Goal: Task Accomplishment & Management: Complete application form

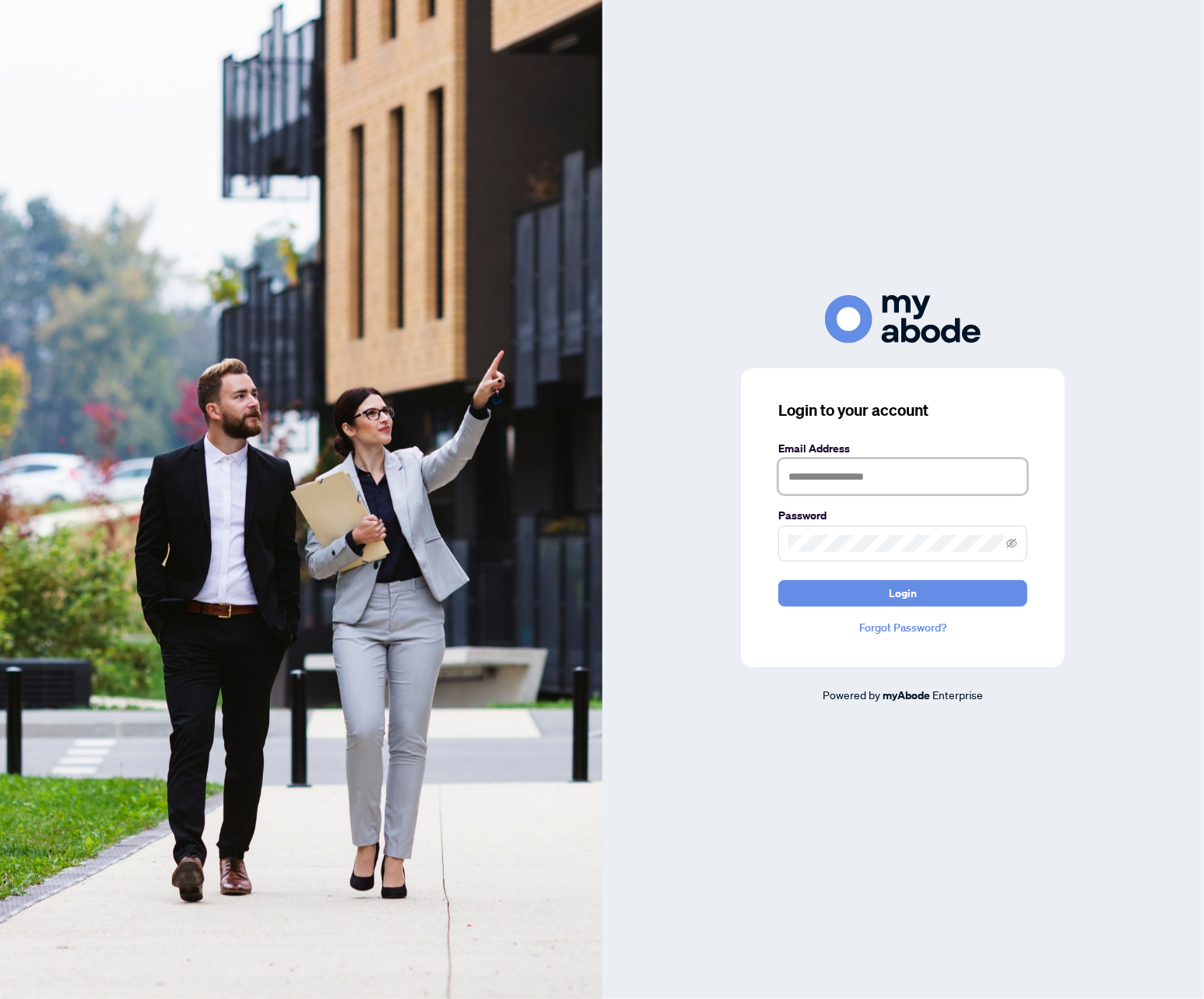
type input "**********"
drag, startPoint x: 979, startPoint y: 207, endPoint x: 973, endPoint y: 266, distance: 59.3
click at [979, 207] on div "**********" at bounding box center [904, 499] width 603 height 999
click at [874, 585] on button "Login" at bounding box center [903, 593] width 249 height 26
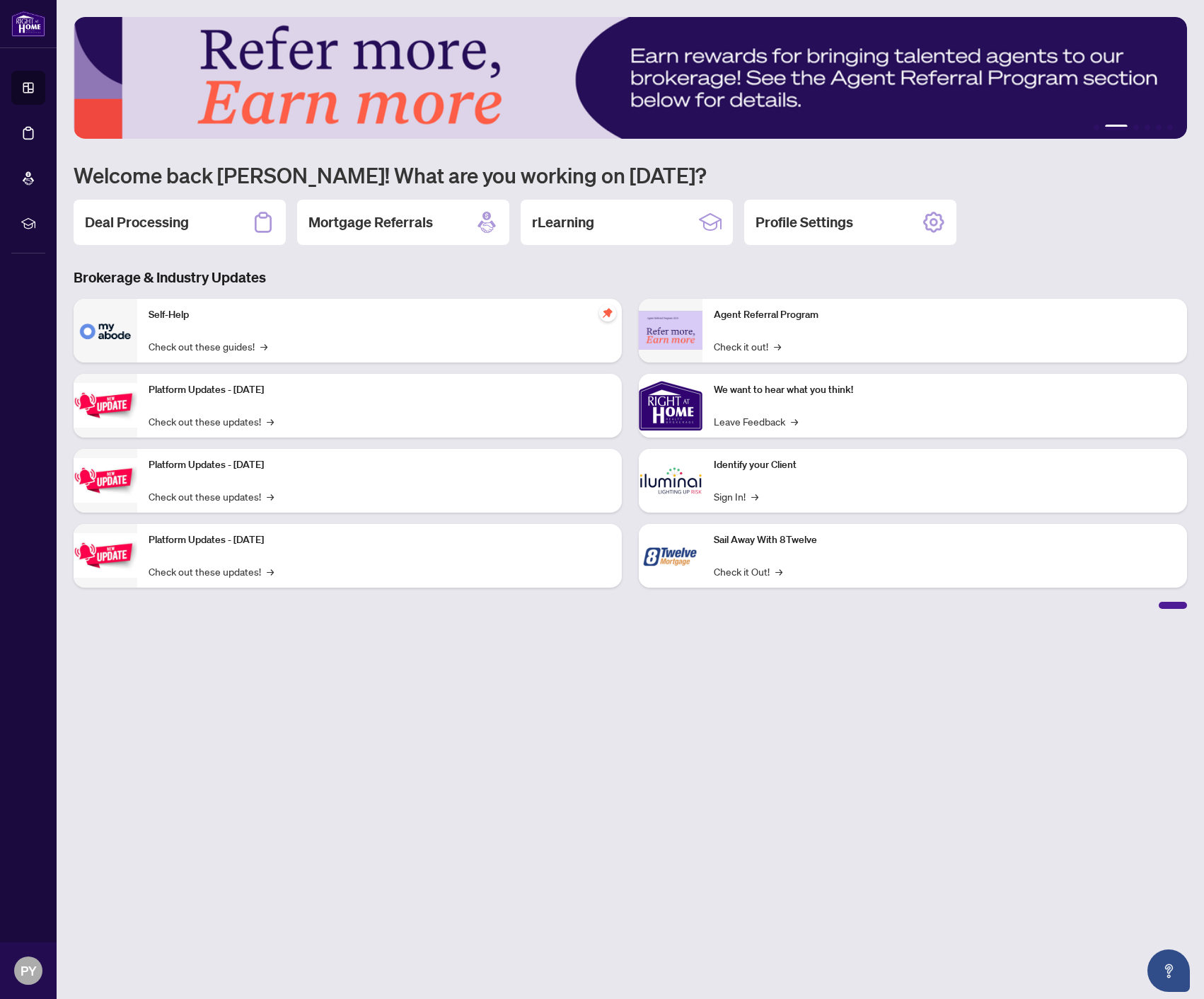
click at [1005, 746] on main "1 2 3 4 5 6 Welcome back [PERSON_NAME]! What are you working on [DATE]? Deal Pr…" at bounding box center [630, 500] width 1147 height 999
click at [131, 221] on h2 "Deal Processing" at bounding box center [137, 222] width 104 height 20
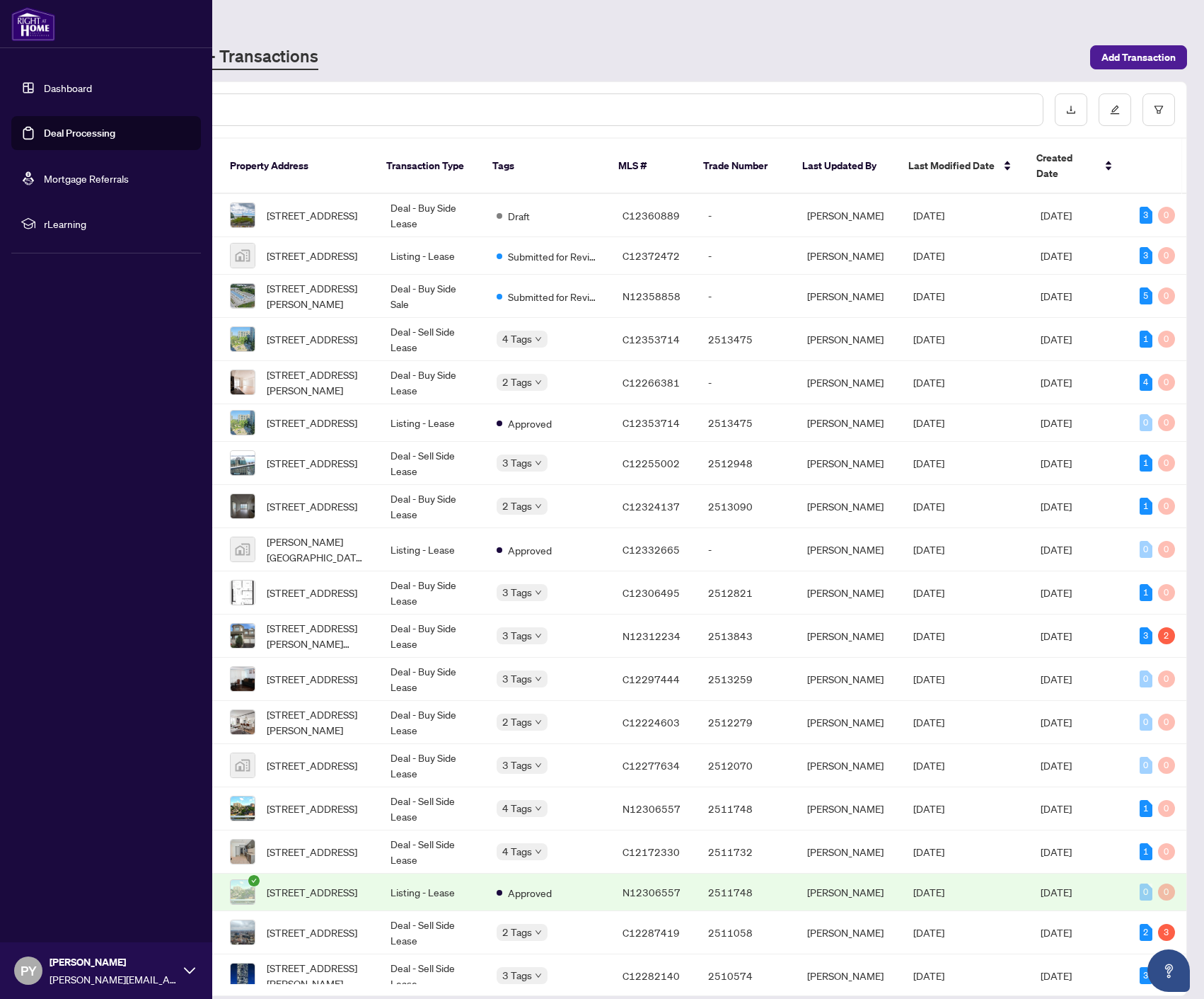
click at [29, 872] on div "Dashboard Deal Processing Mortgage Referrals rLearning PY [PERSON_NAME] [PERSON…" at bounding box center [106, 500] width 213 height 999
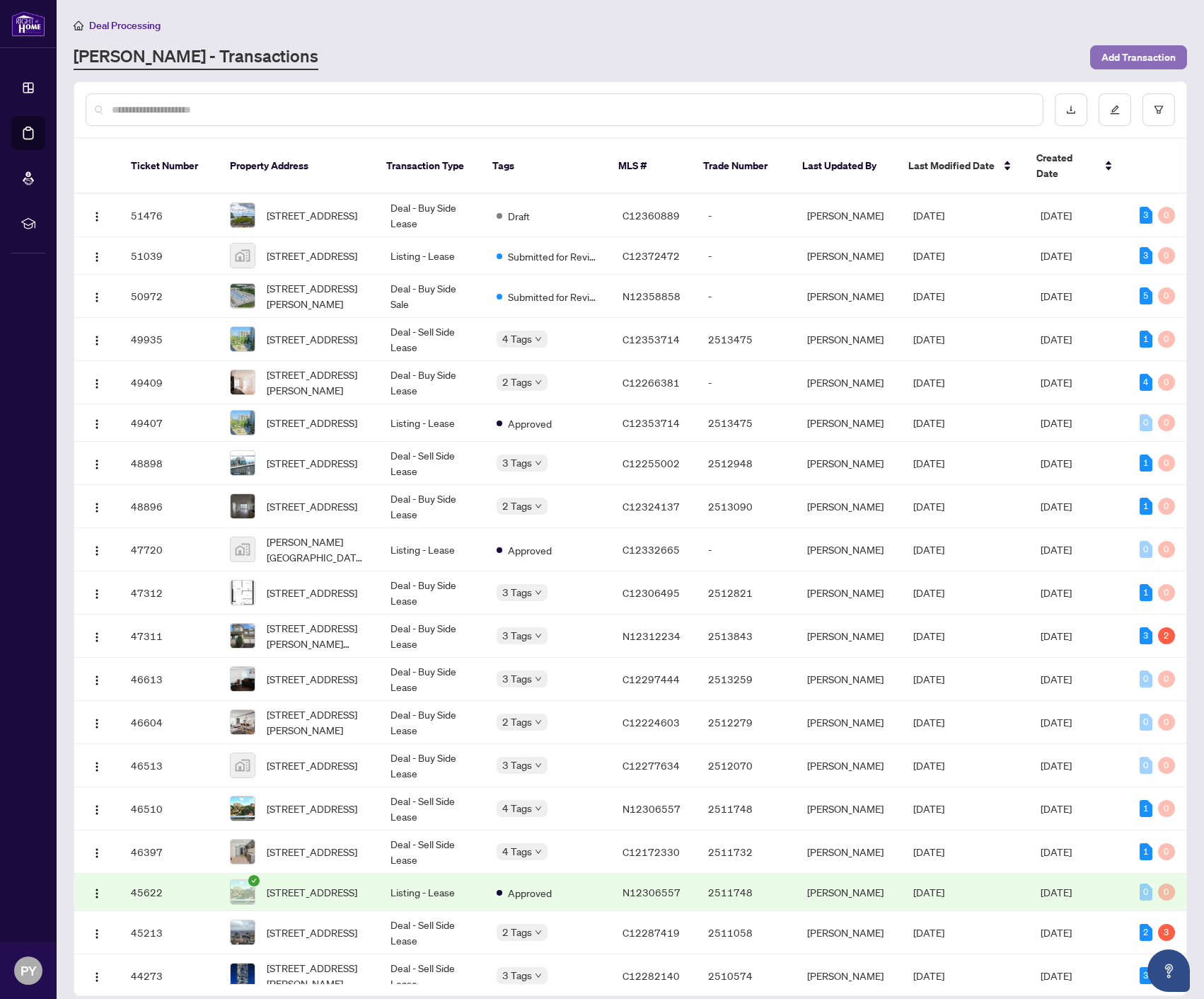
click at [1159, 56] on span "Add Transaction" at bounding box center [1138, 57] width 74 height 22
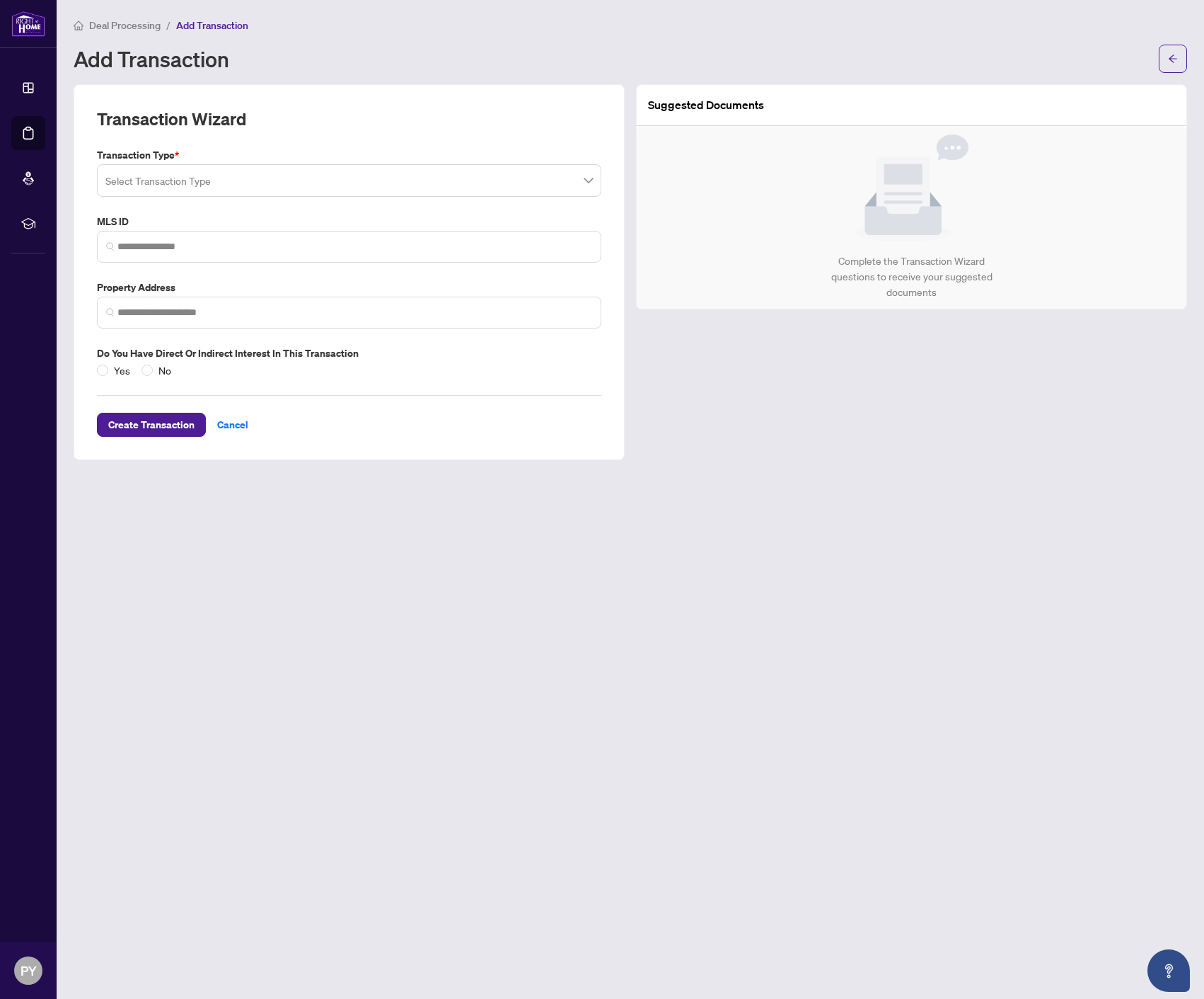
click at [245, 181] on input "search" at bounding box center [342, 182] width 475 height 31
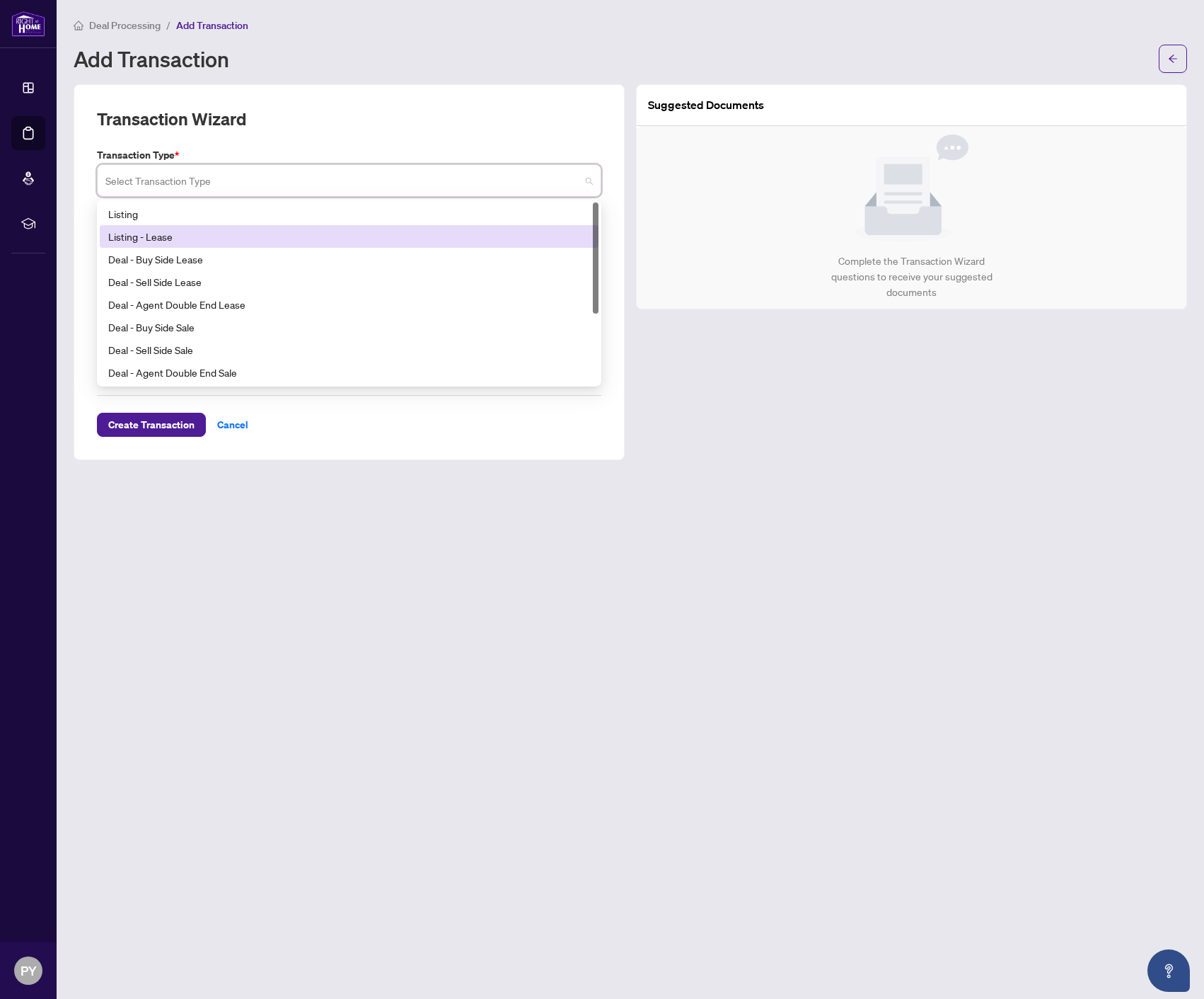
click at [205, 235] on div "Listing - Lease" at bounding box center [349, 237] width 482 height 16
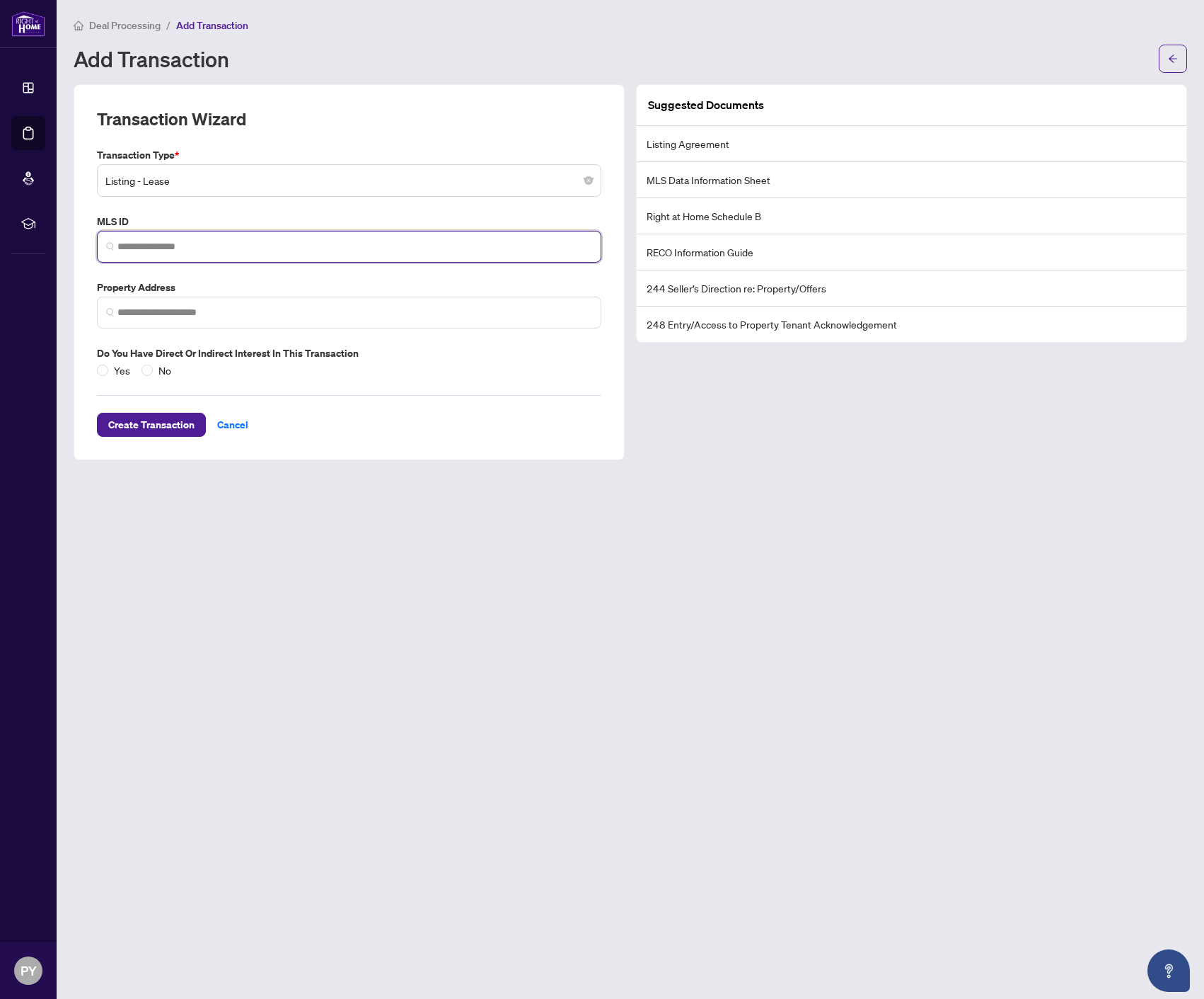
click at [228, 247] on input "search" at bounding box center [354, 246] width 475 height 15
paste input "*********"
type input "*********"
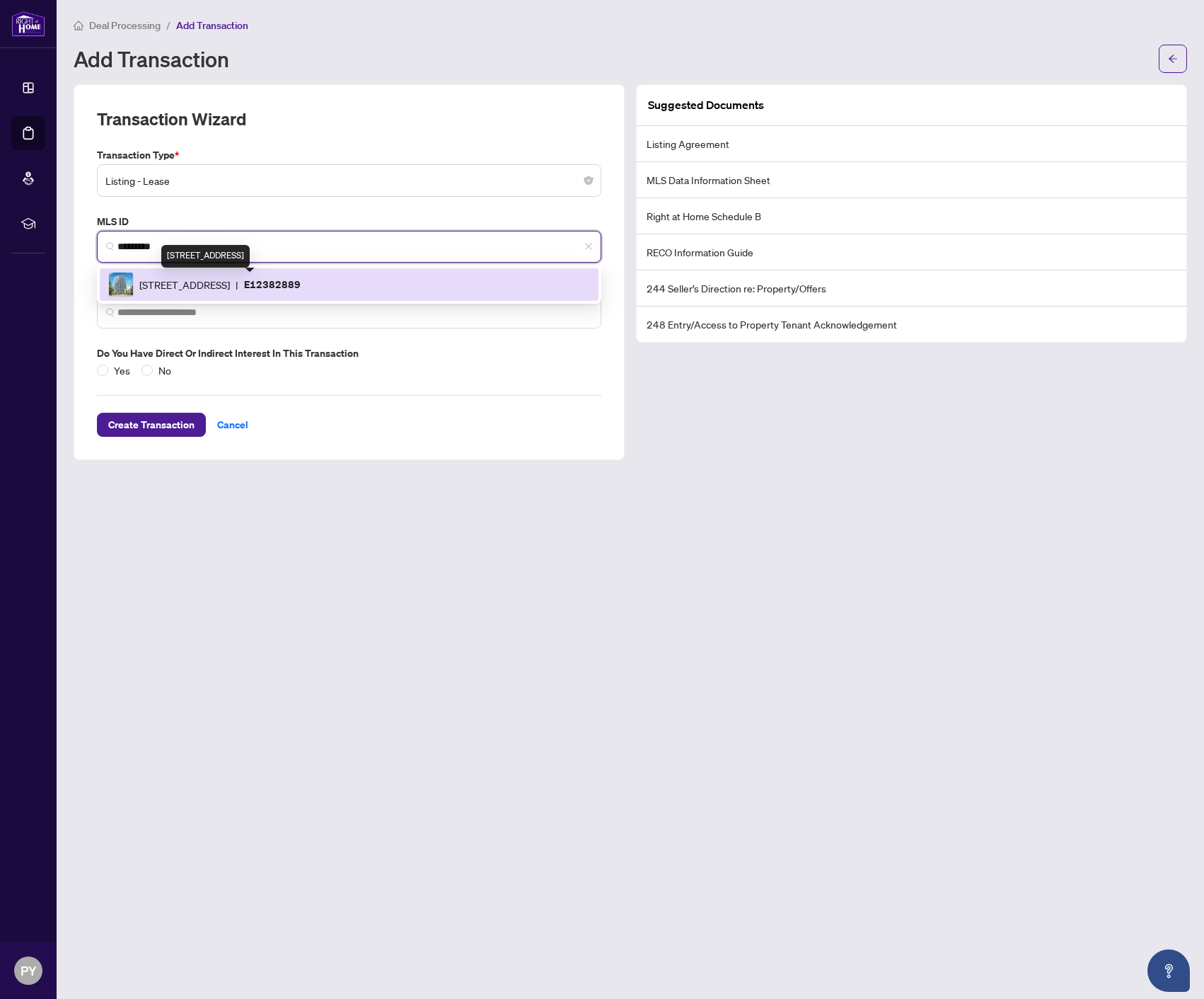
click at [197, 276] on span "[STREET_ADDRESS]" at bounding box center [185, 284] width 91 height 16
type input "**********"
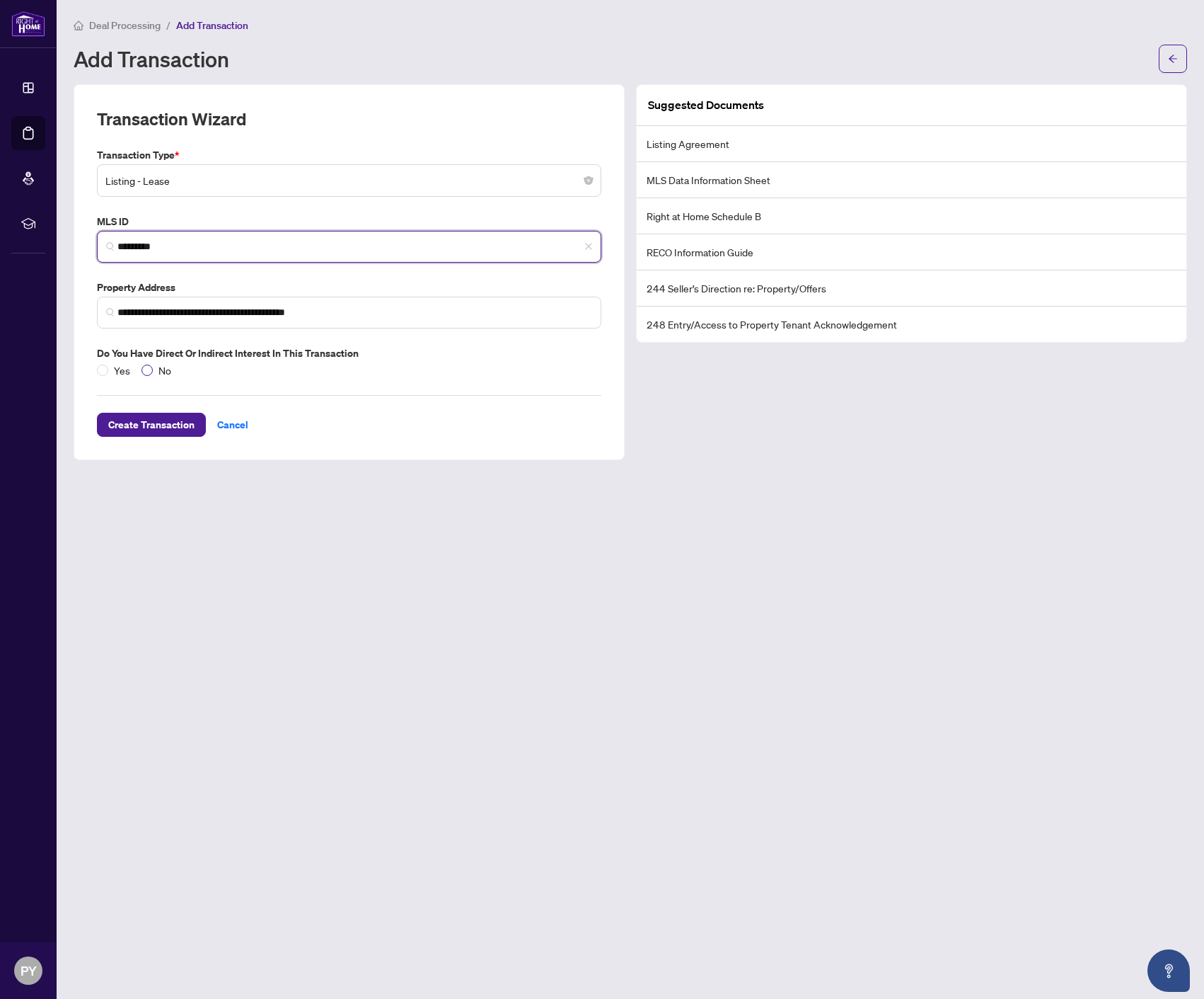
type input "*********"
click at [162, 371] on span "No" at bounding box center [165, 370] width 24 height 16
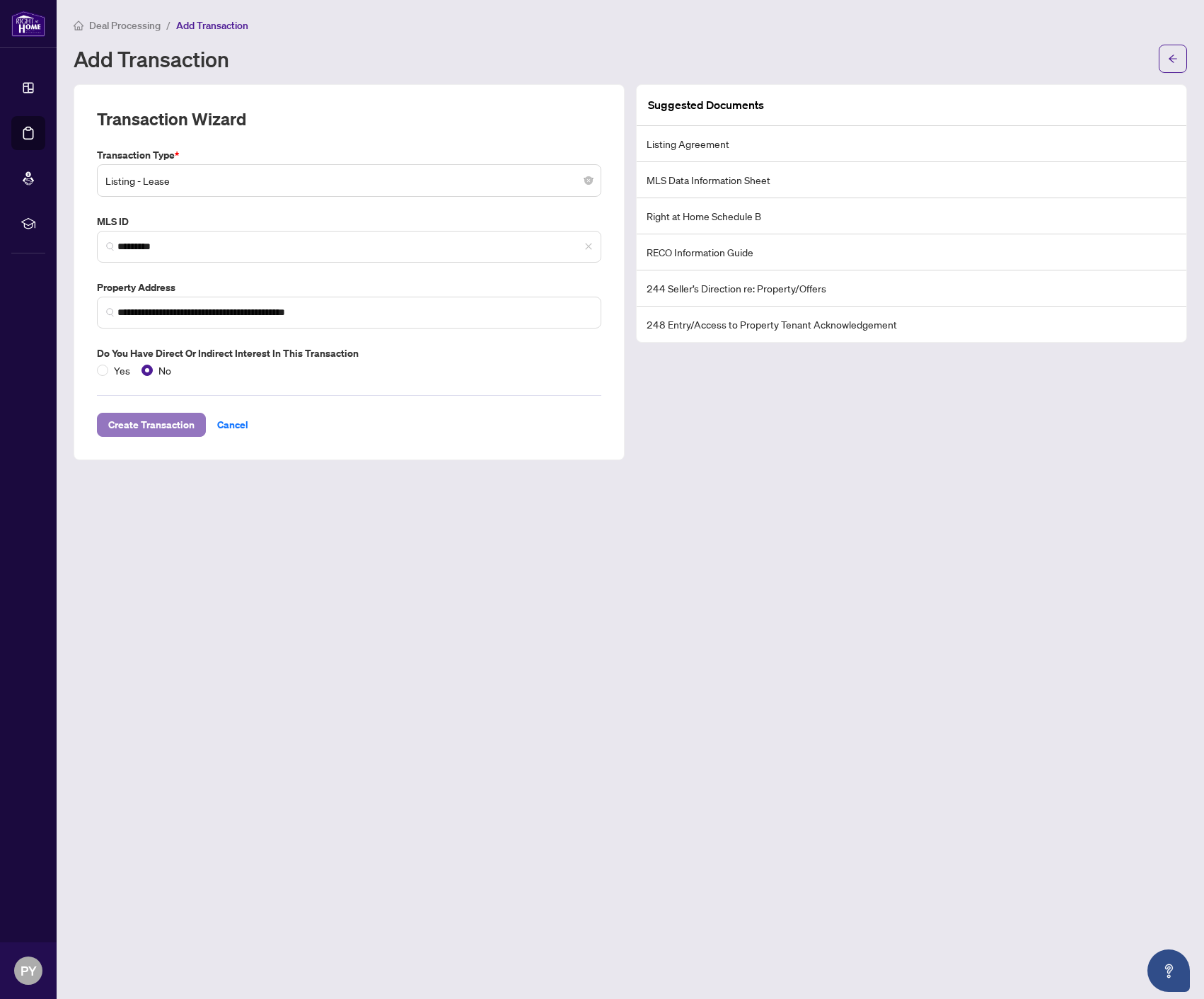
click at [158, 421] on span "Create Transaction" at bounding box center [151, 425] width 86 height 22
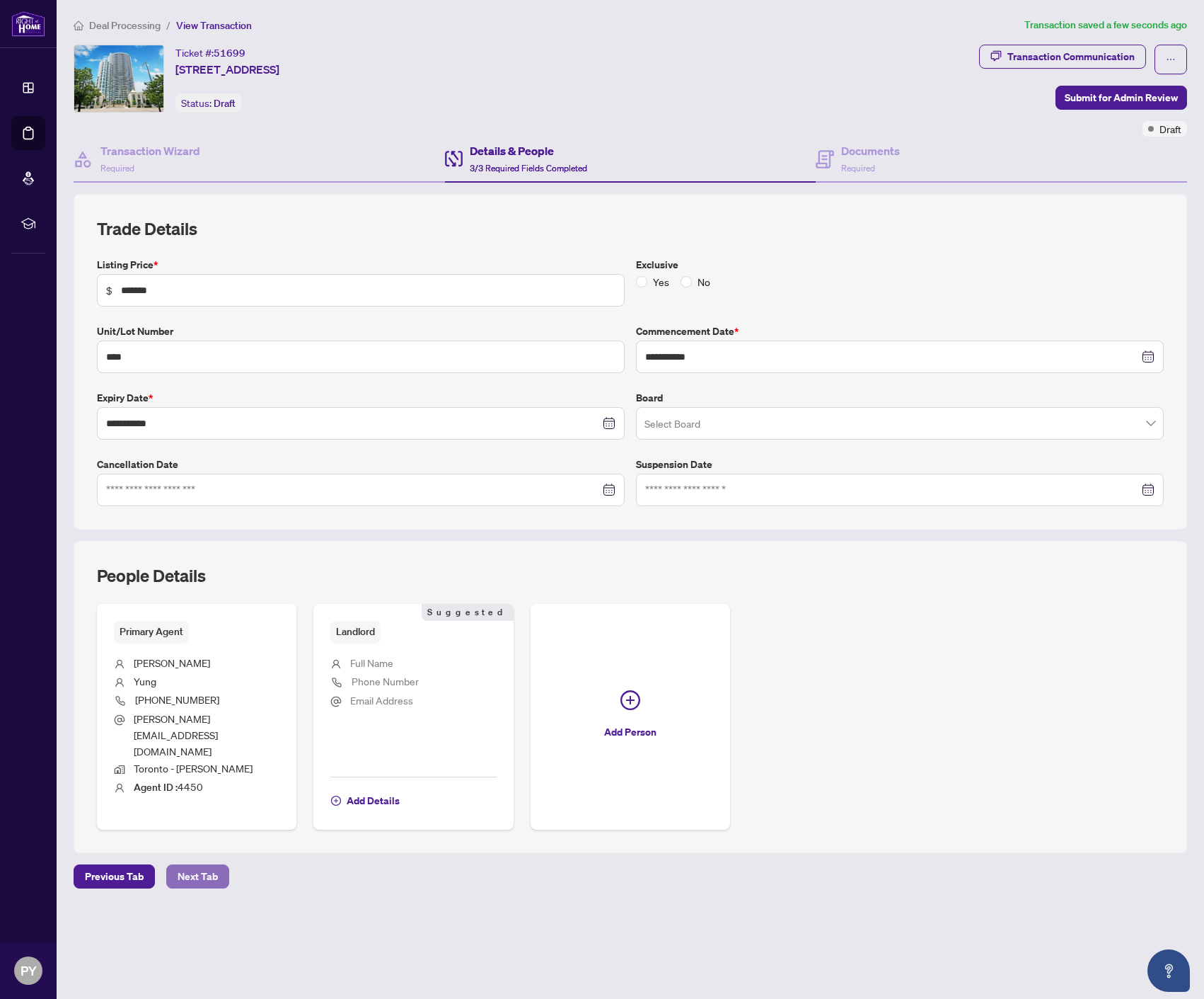
click at [200, 865] on span "Next Tab" at bounding box center [197, 876] width 41 height 22
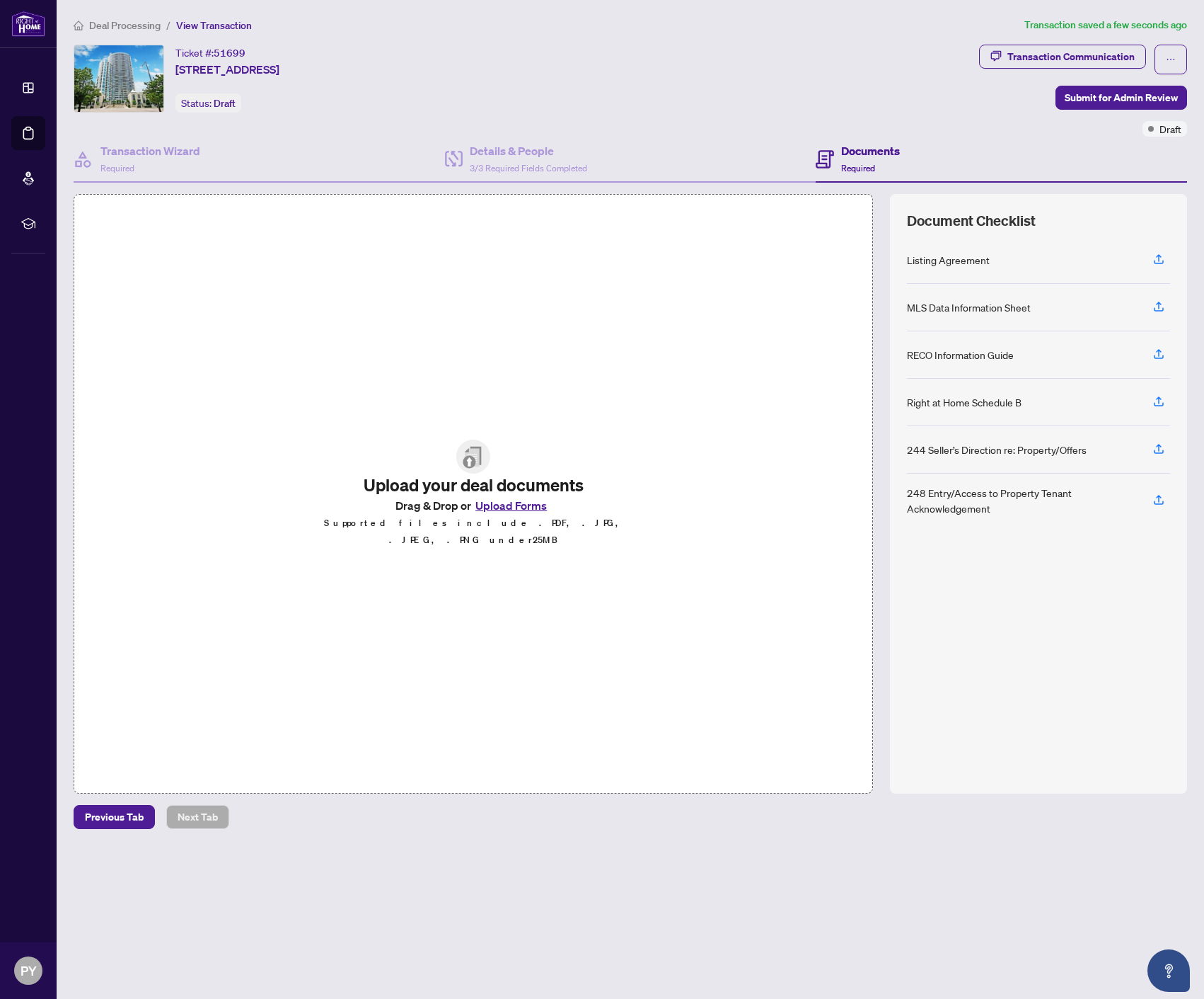
click at [120, 825] on span "Previous Tab" at bounding box center [115, 817] width 59 height 22
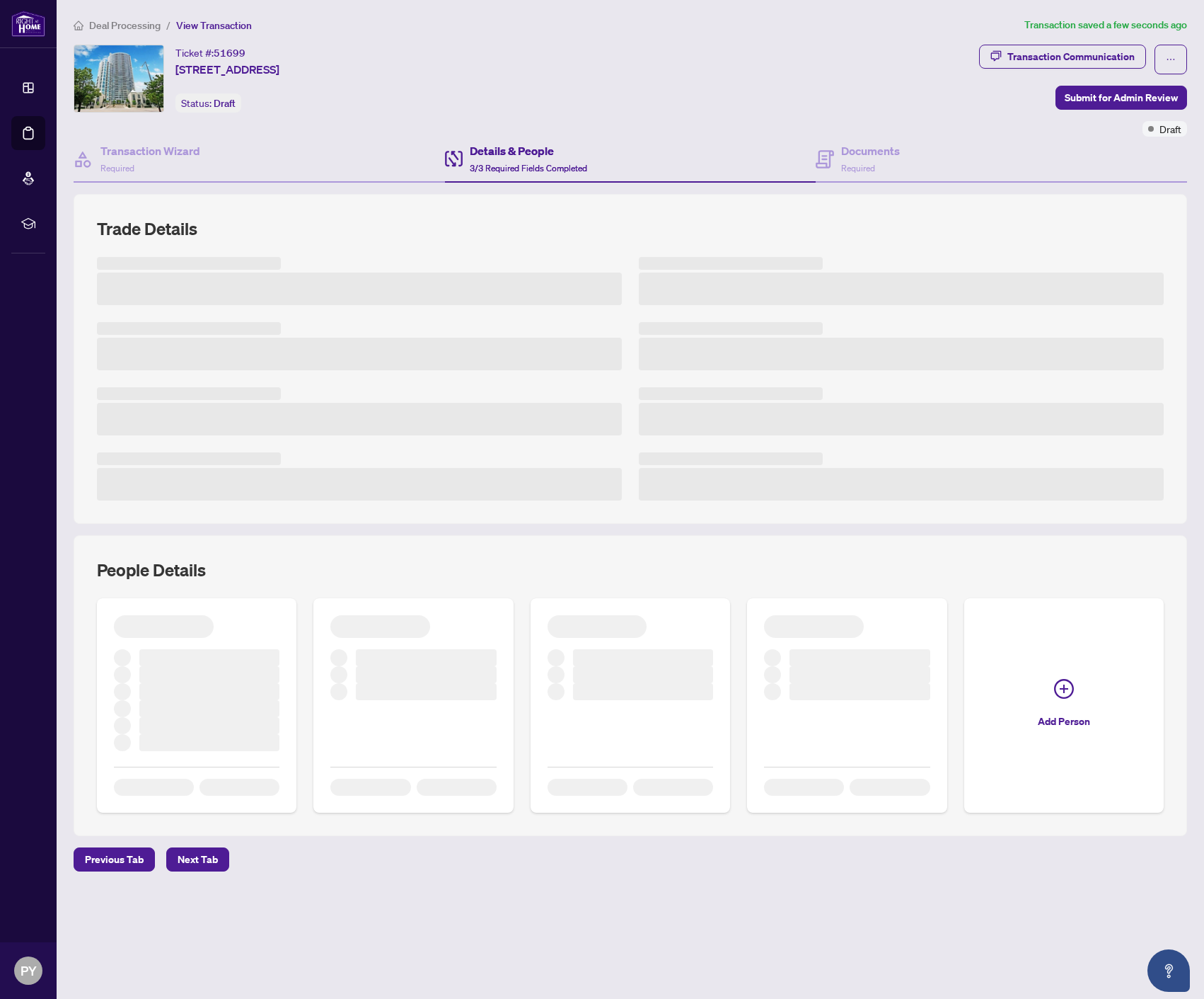
click at [120, 822] on div "People Details Add Person" at bounding box center [630, 686] width 1113 height 301
click at [100, 861] on main "Deal Processing / View Transaction Transaction saved a few seconds ago Ticket #…" at bounding box center [630, 500] width 1147 height 999
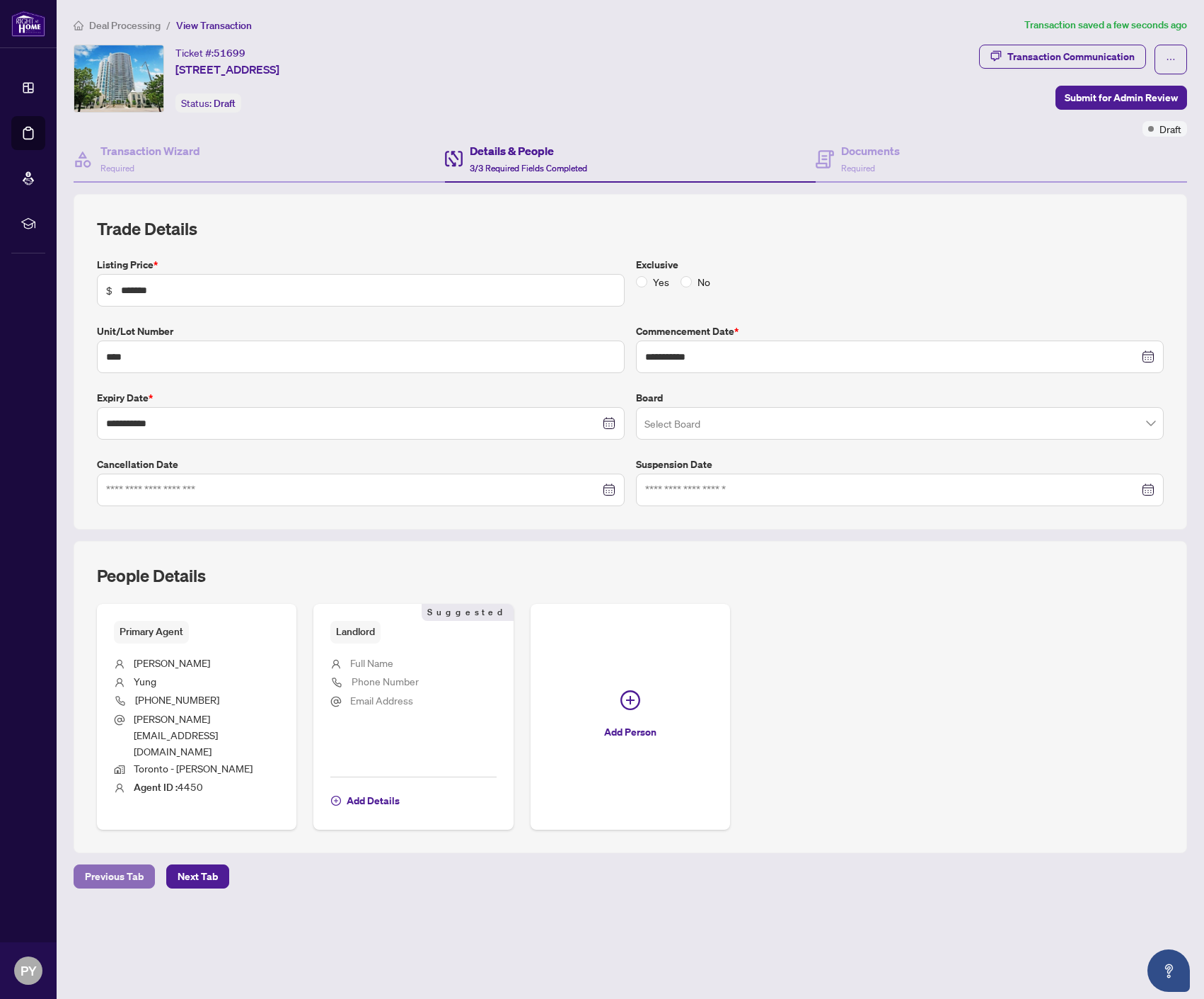
click at [111, 865] on span "Previous Tab" at bounding box center [115, 876] width 59 height 22
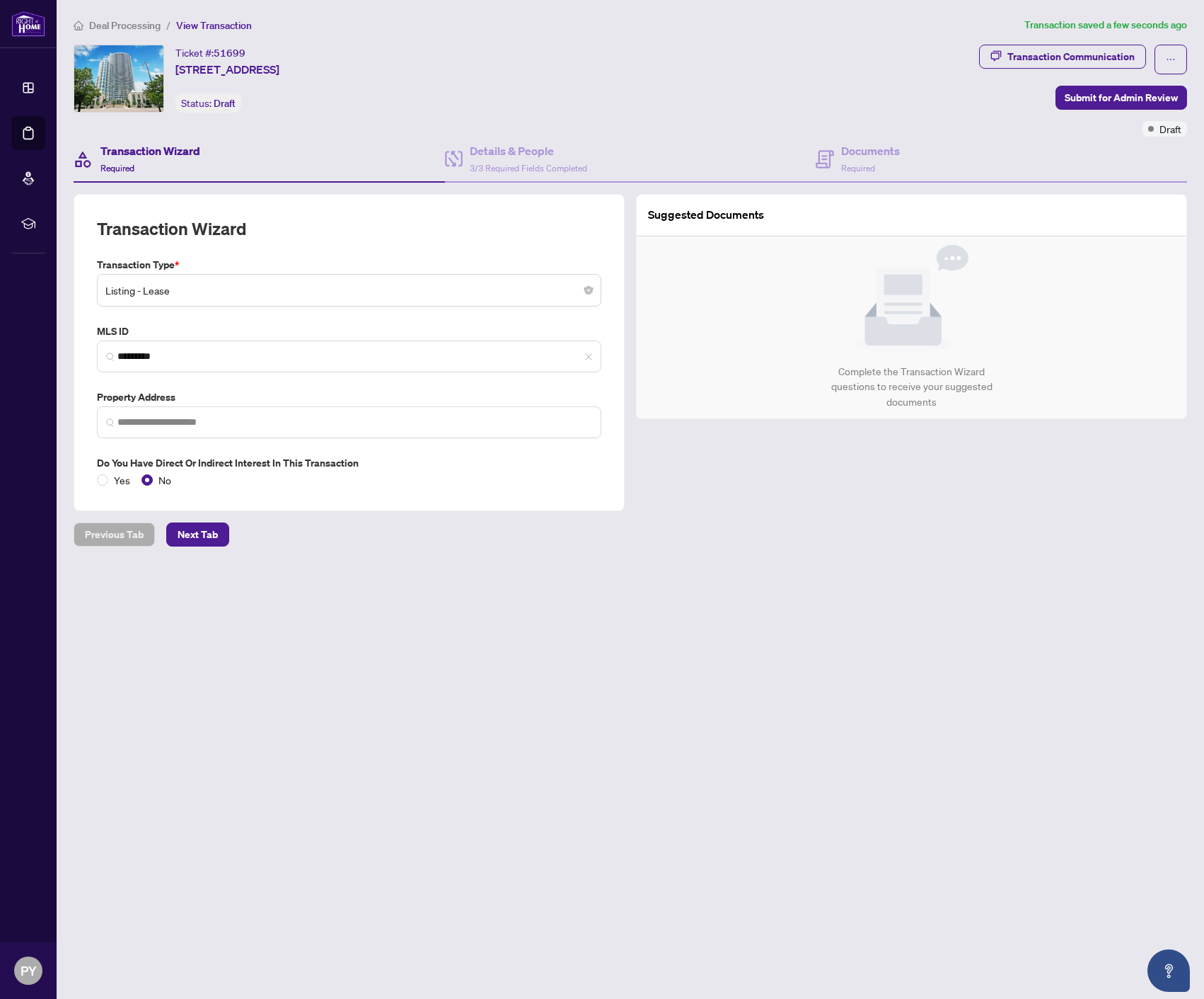
type input "**********"
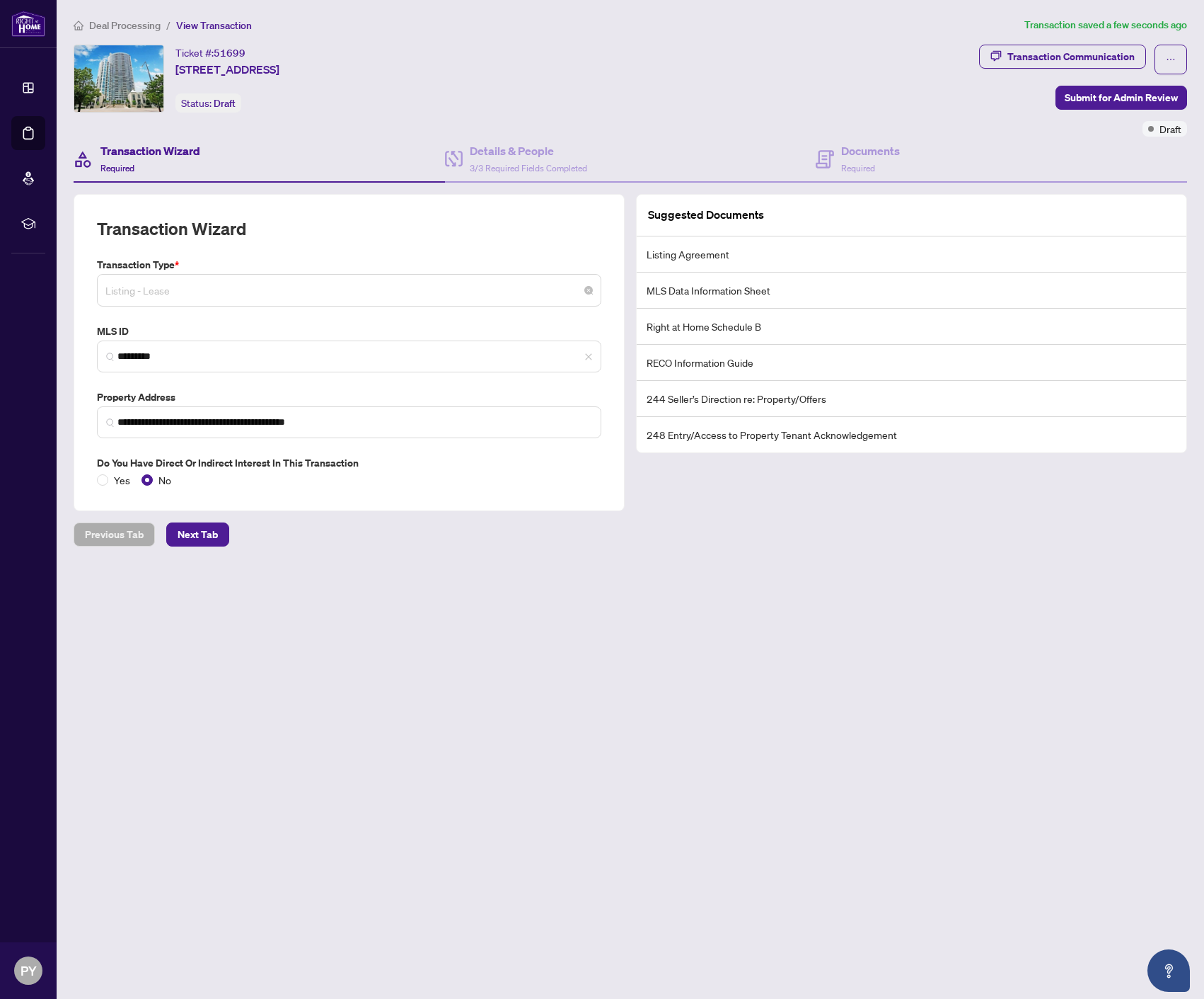
click at [225, 294] on span "Listing - Lease" at bounding box center [349, 290] width 487 height 27
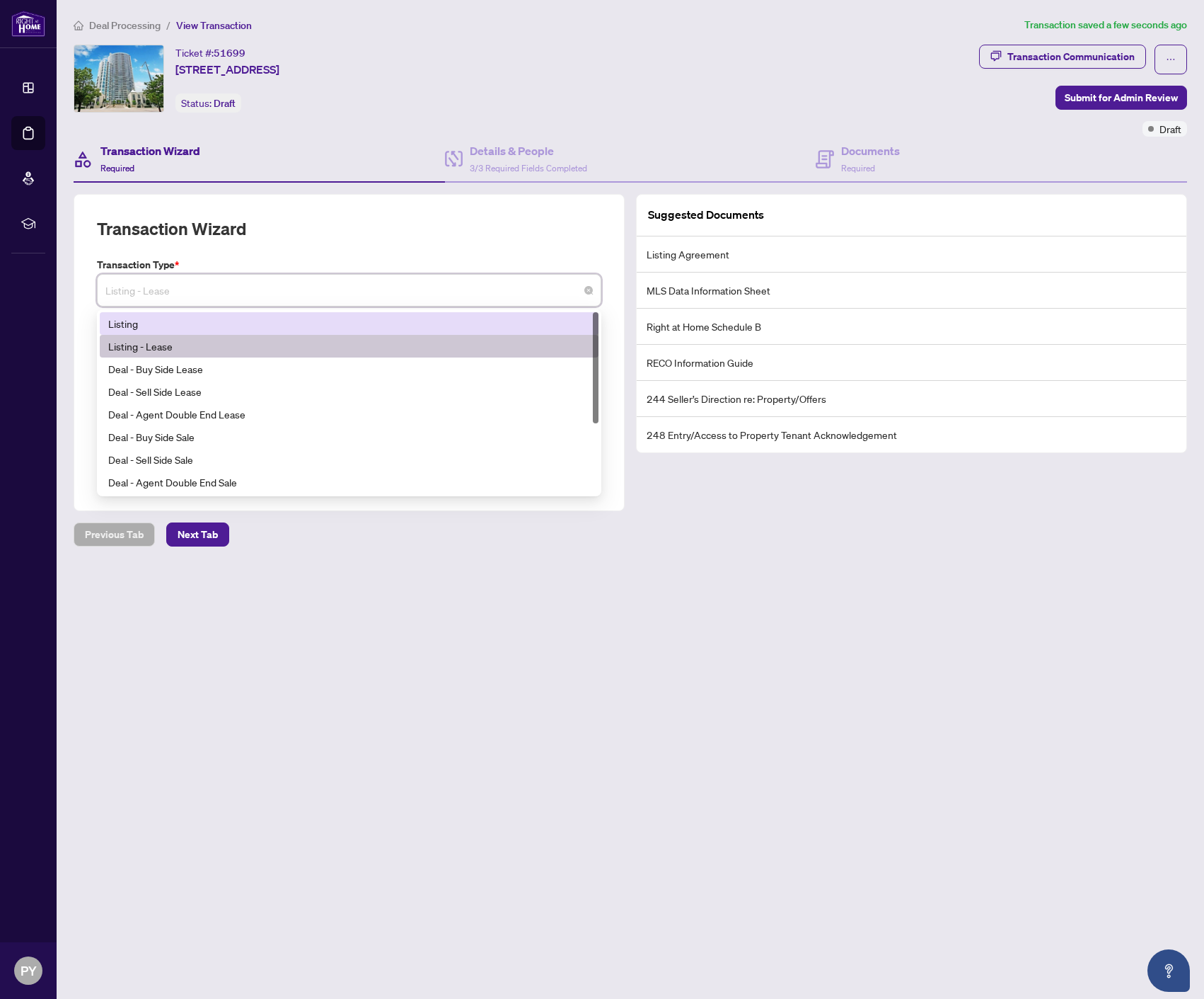
click at [206, 315] on div "Listing" at bounding box center [349, 323] width 482 height 16
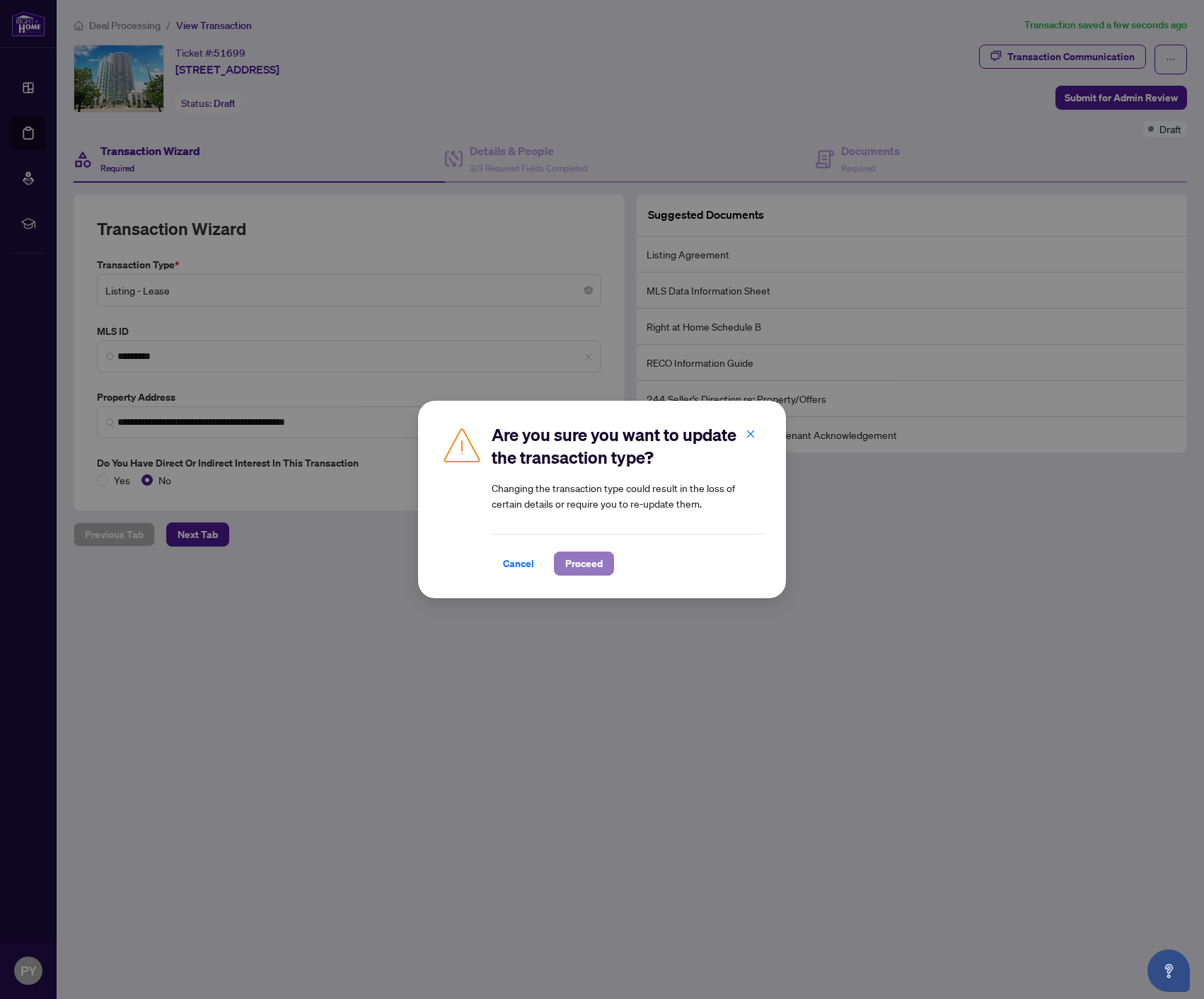
click at [580, 555] on span "Proceed" at bounding box center [584, 563] width 37 height 22
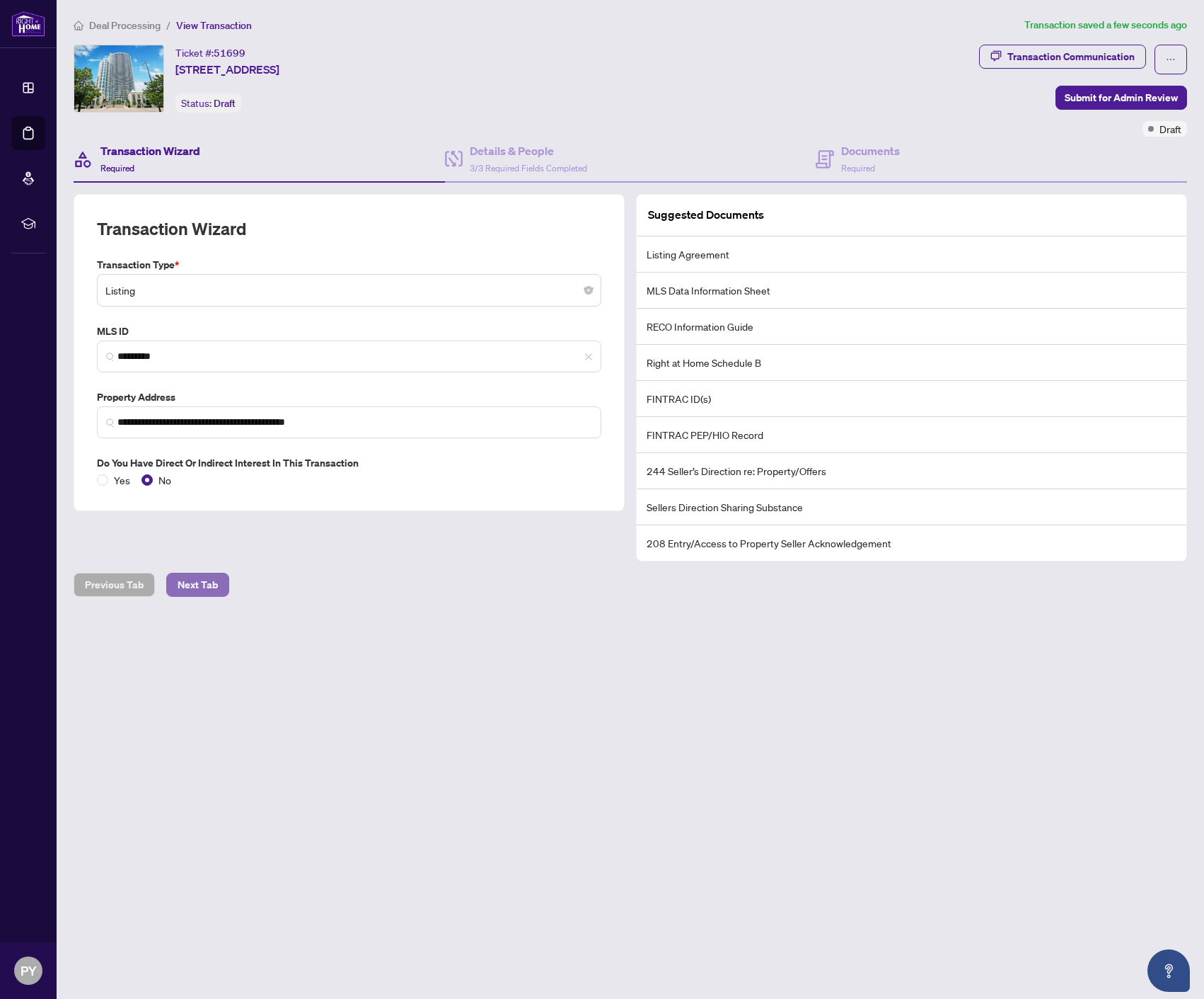
click at [206, 583] on span "Next Tab" at bounding box center [197, 585] width 41 height 22
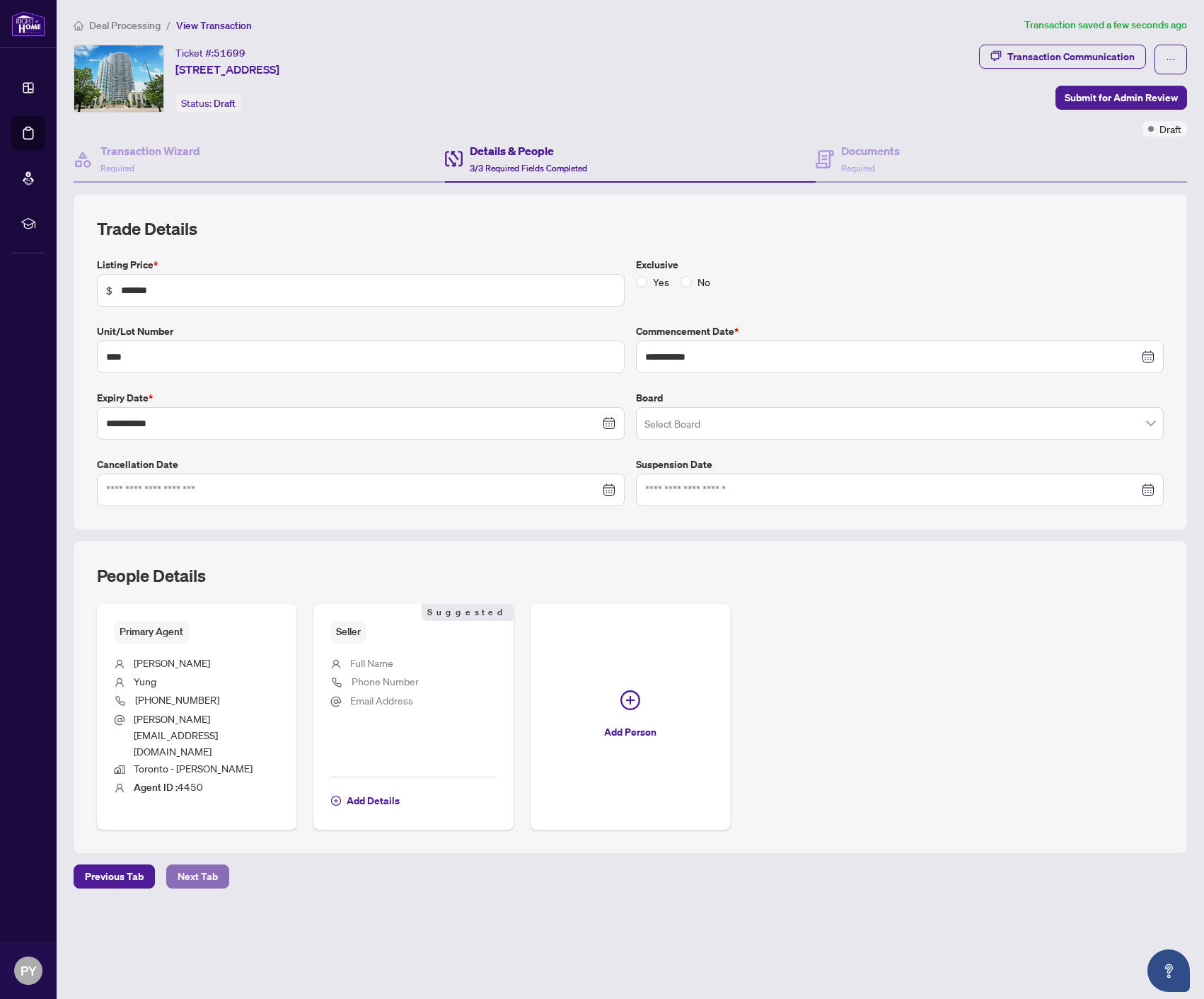
click at [212, 865] on span "Next Tab" at bounding box center [197, 876] width 41 height 22
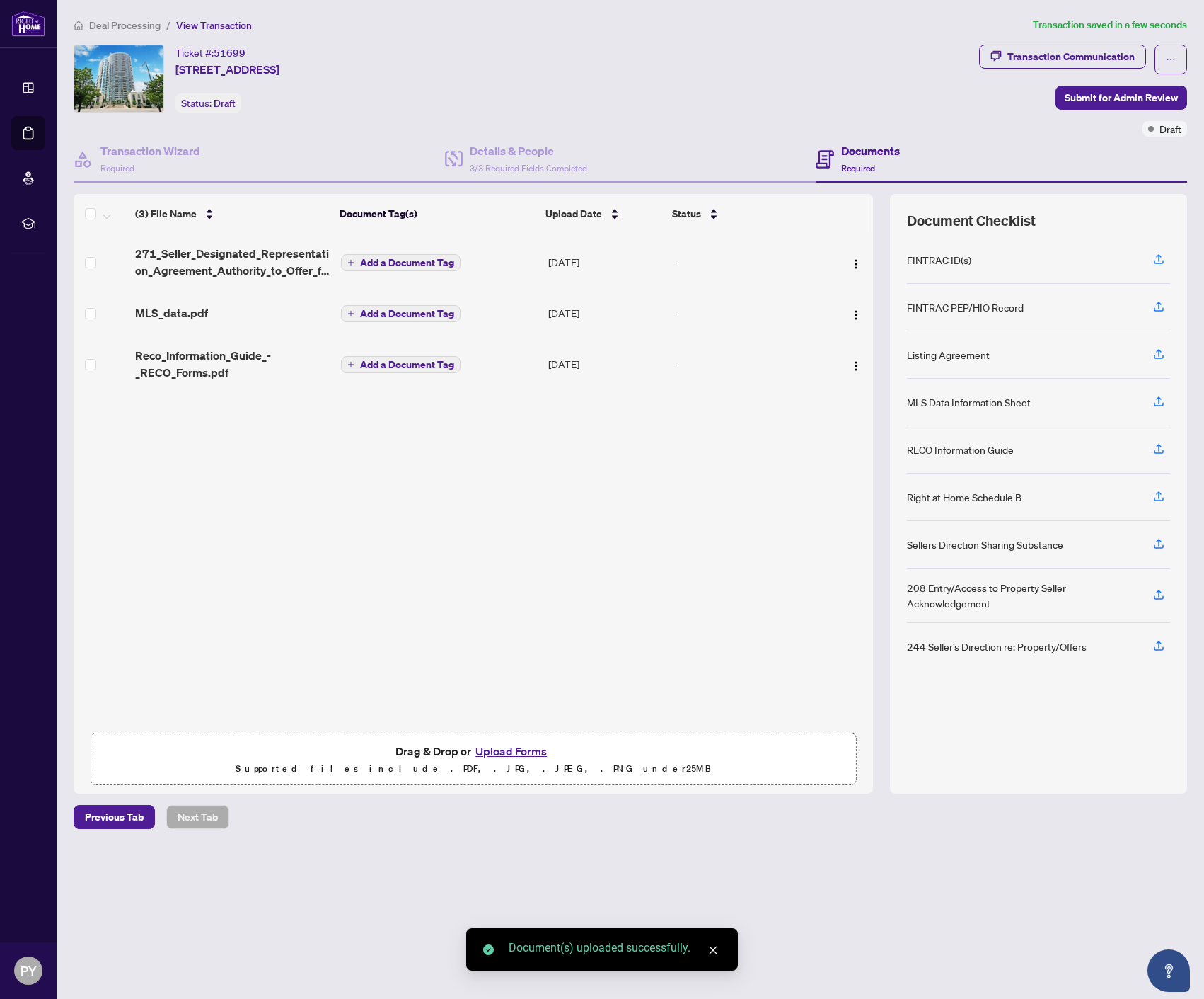
click at [392, 263] on span "Add a Document Tag" at bounding box center [407, 262] width 94 height 10
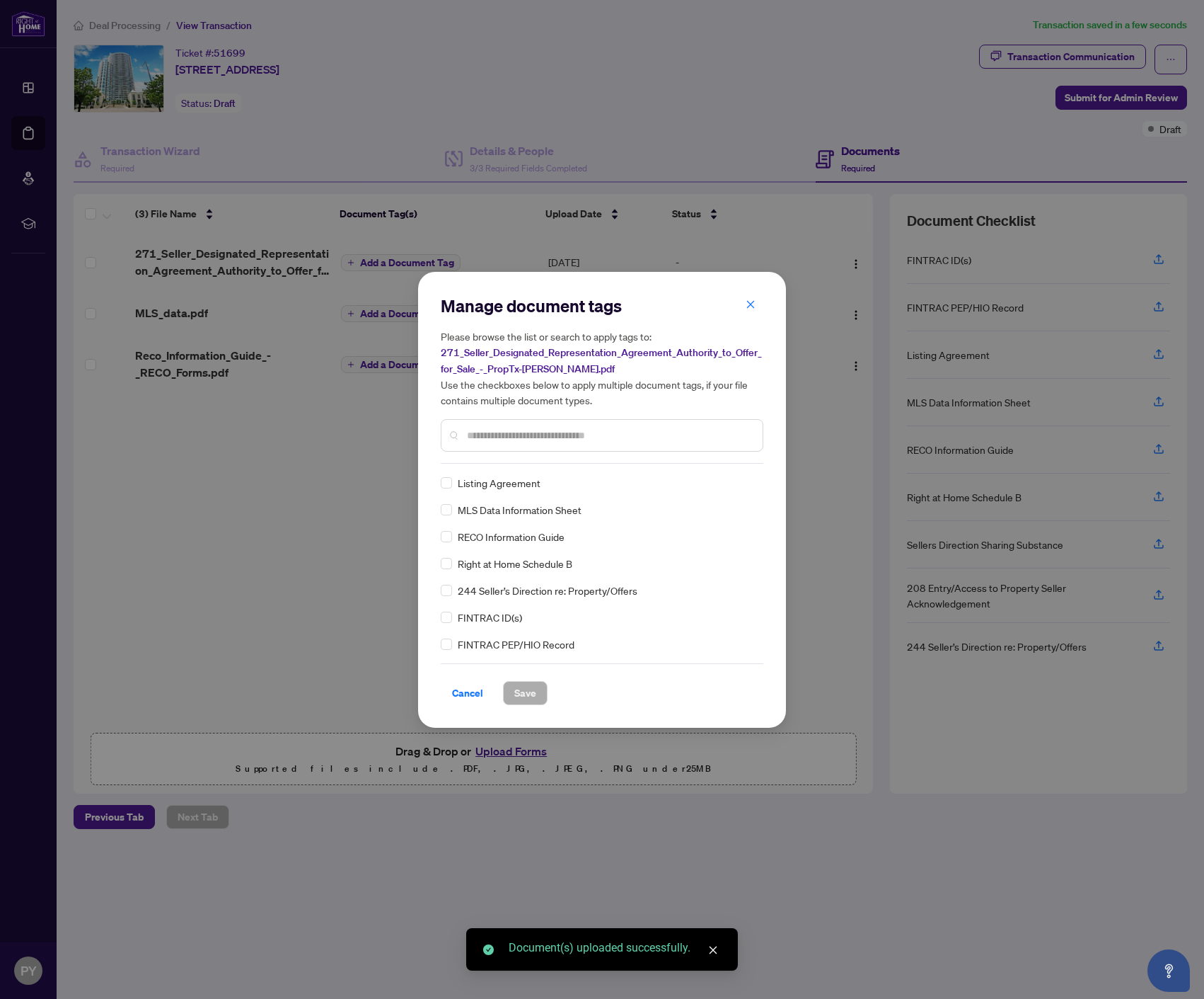
click at [508, 441] on input "text" at bounding box center [608, 436] width 284 height 16
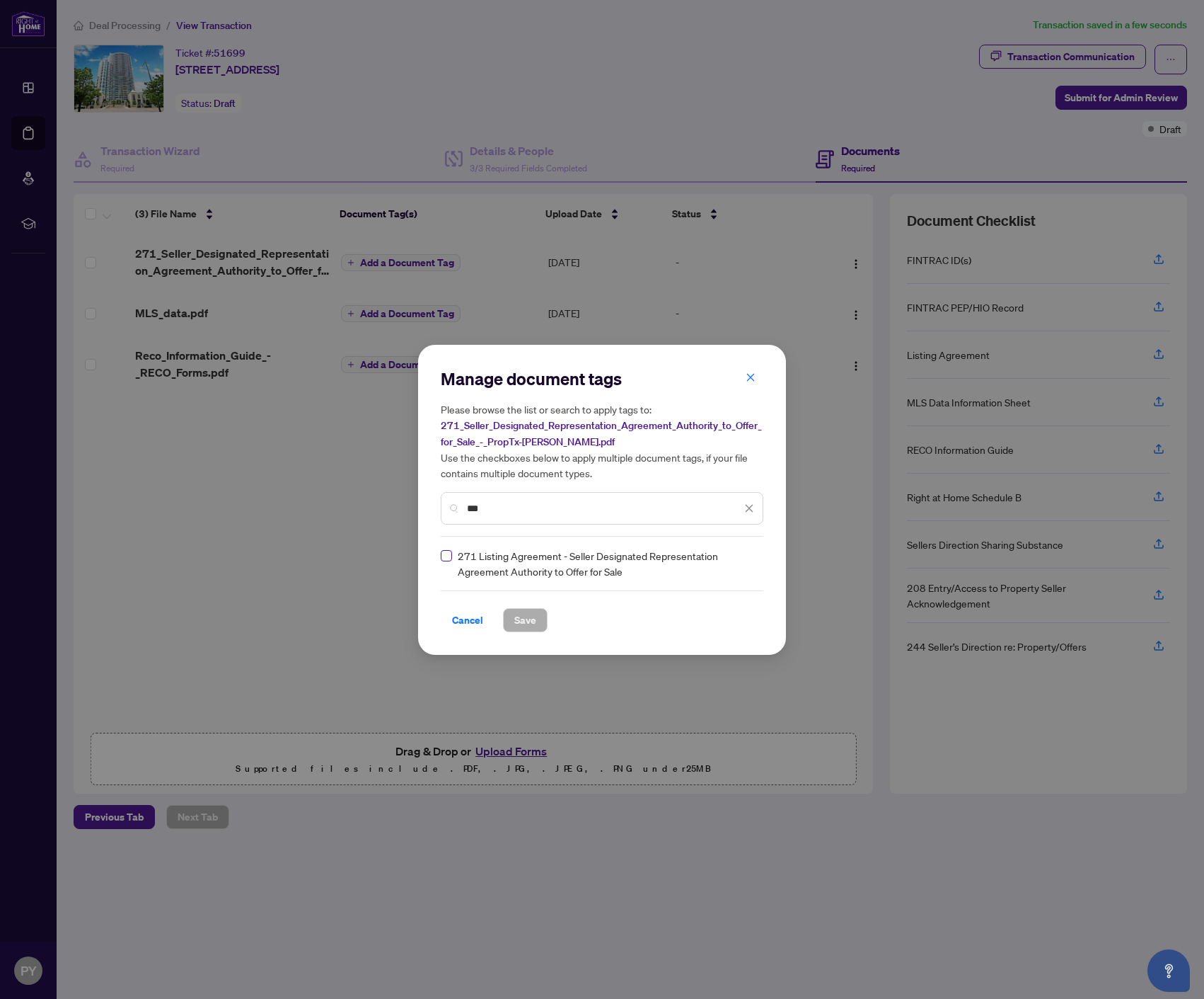
type input "***"
click at [520, 618] on span "Save" at bounding box center [526, 620] width 22 height 22
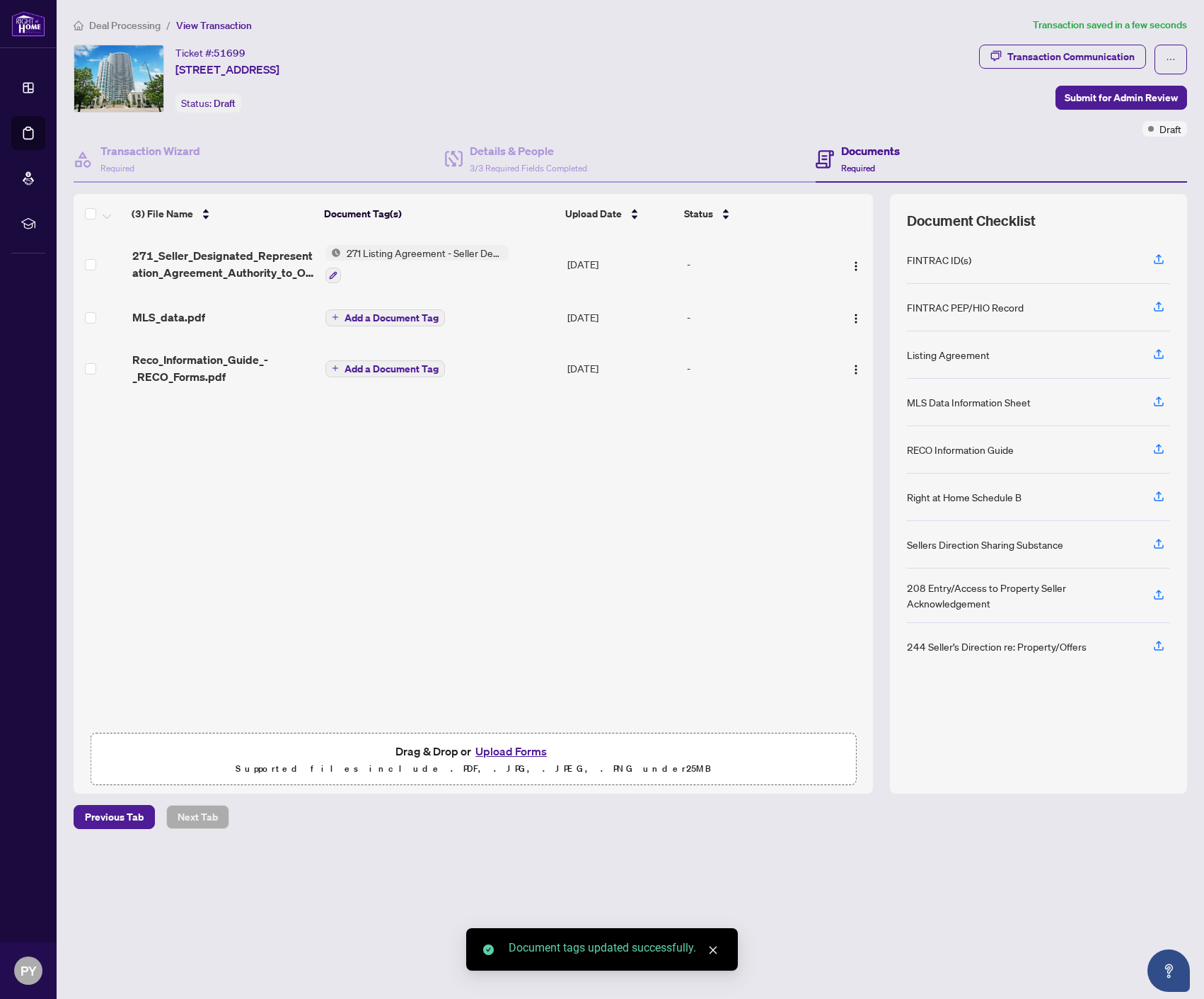
click at [381, 309] on button "Add a Document Tag" at bounding box center [385, 317] width 119 height 17
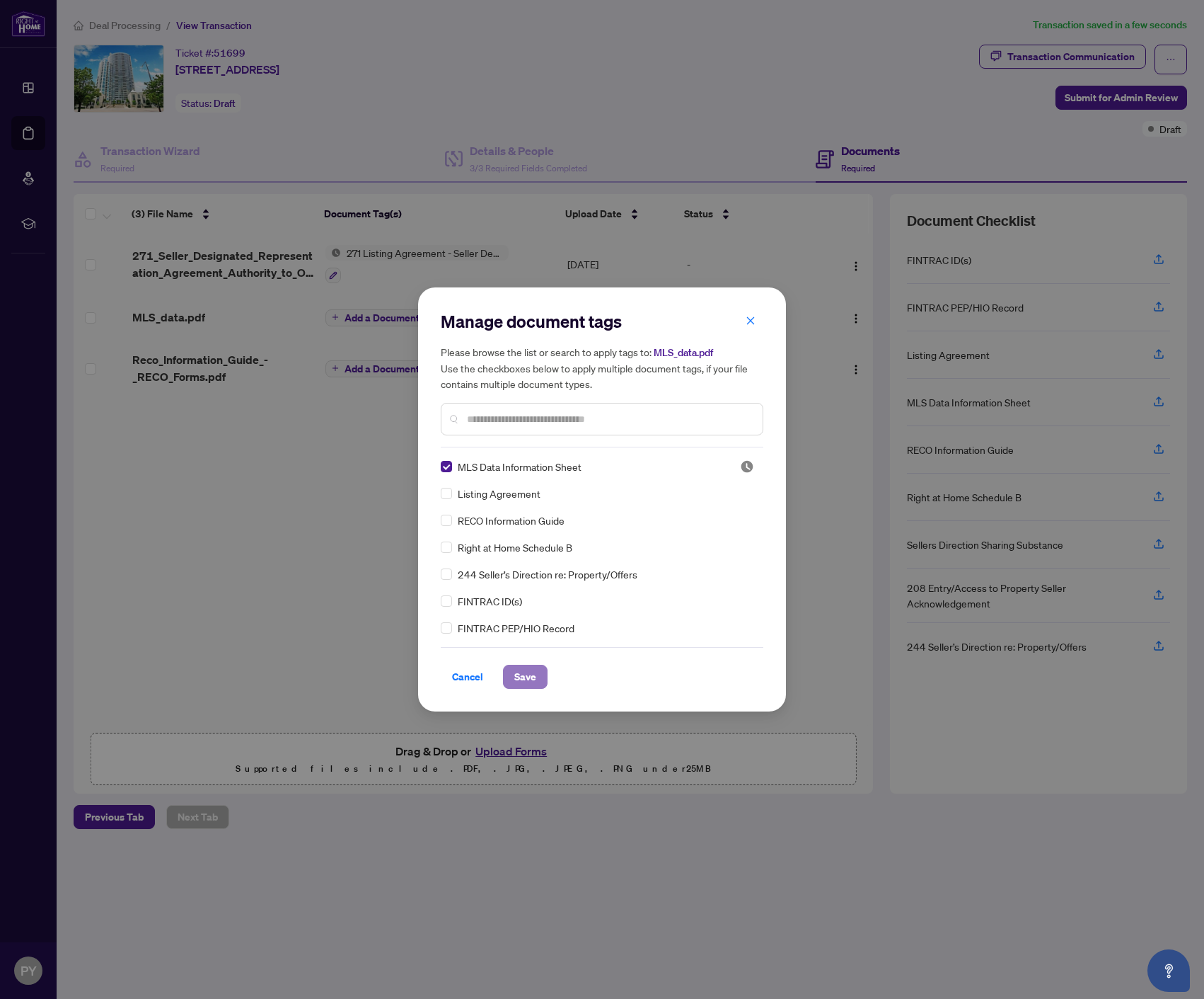
click at [523, 680] on span "Save" at bounding box center [526, 676] width 22 height 22
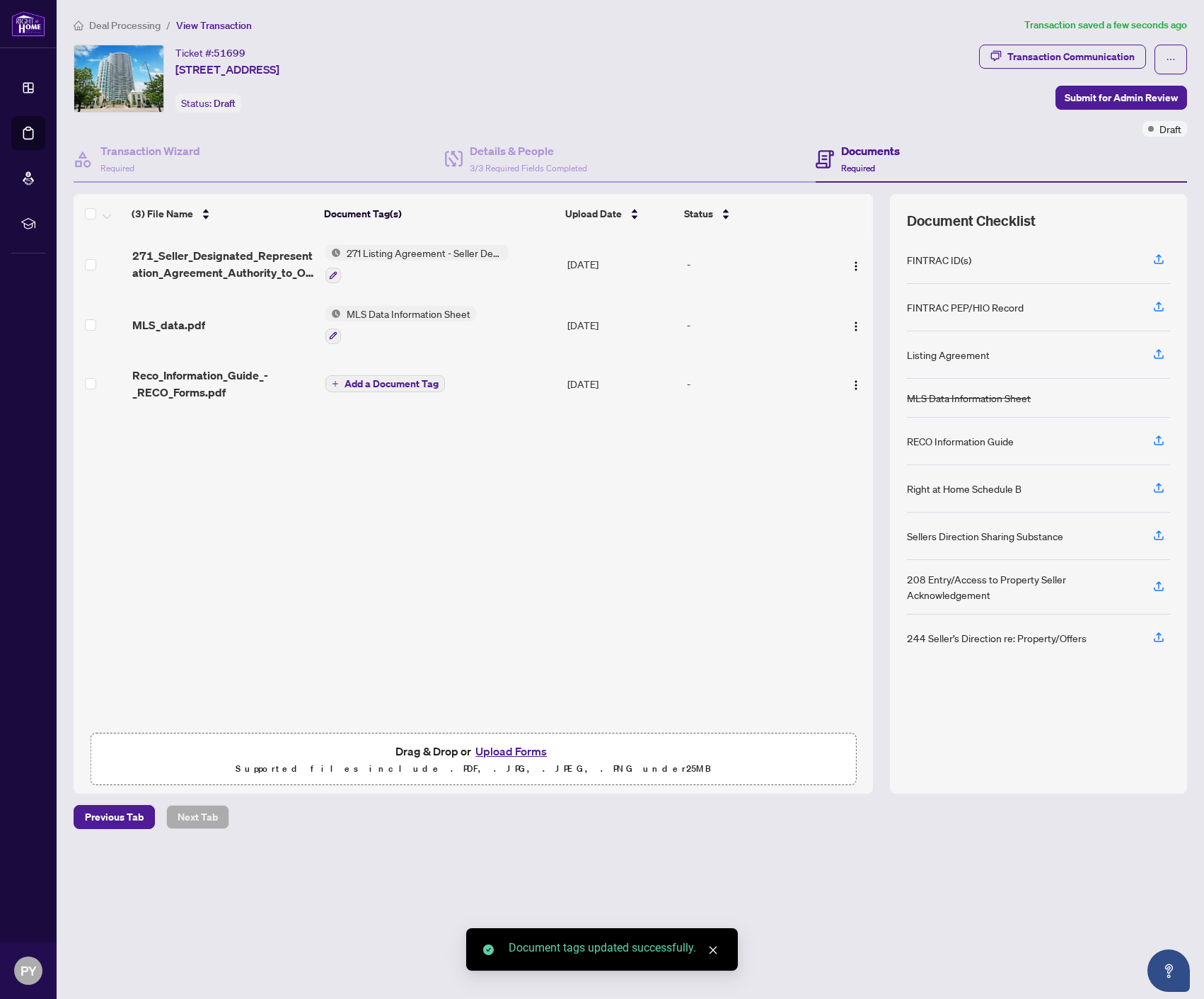
click at [381, 378] on span "Add a Document Tag" at bounding box center [392, 383] width 94 height 10
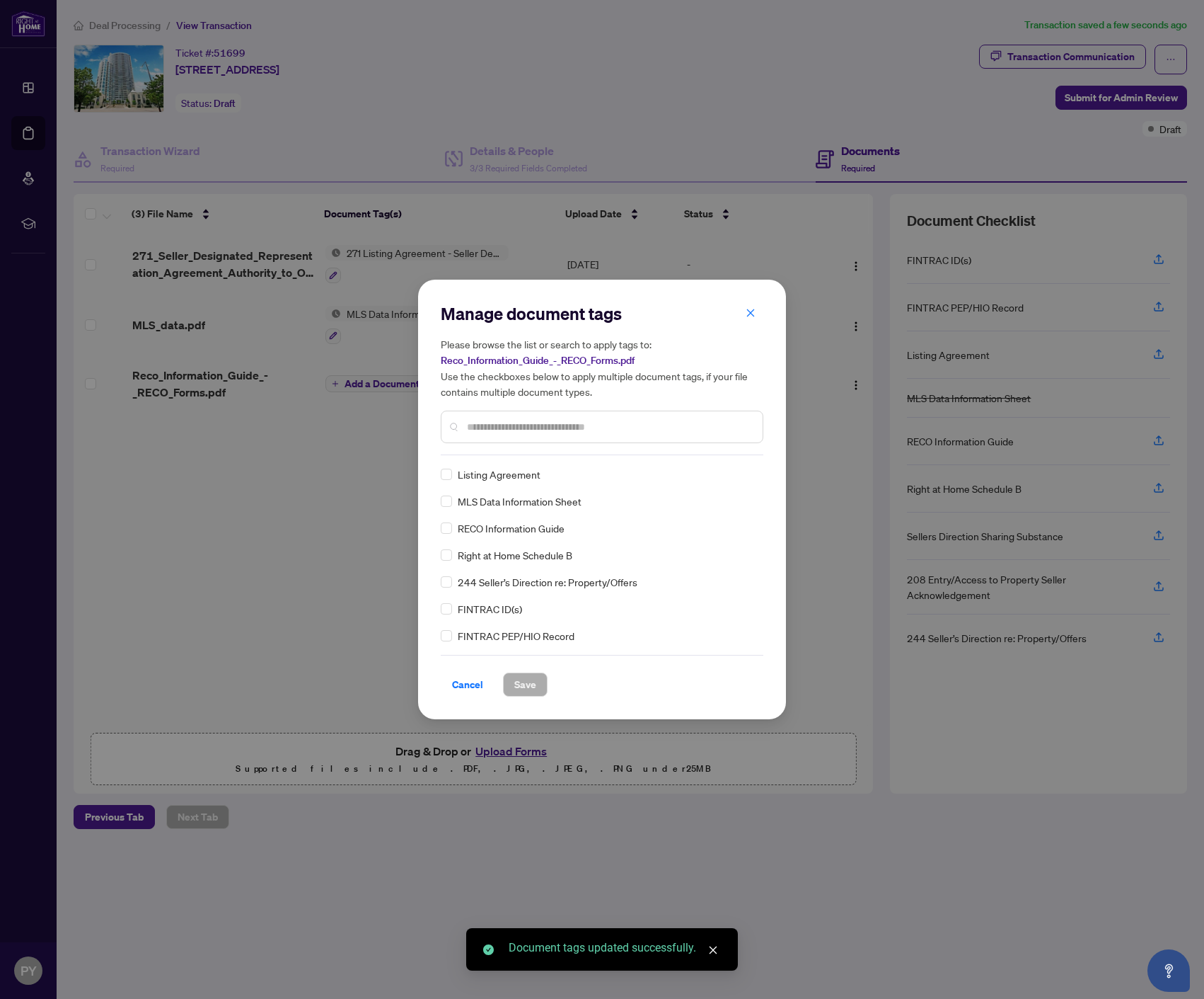
click at [491, 431] on input "text" at bounding box center [608, 427] width 284 height 16
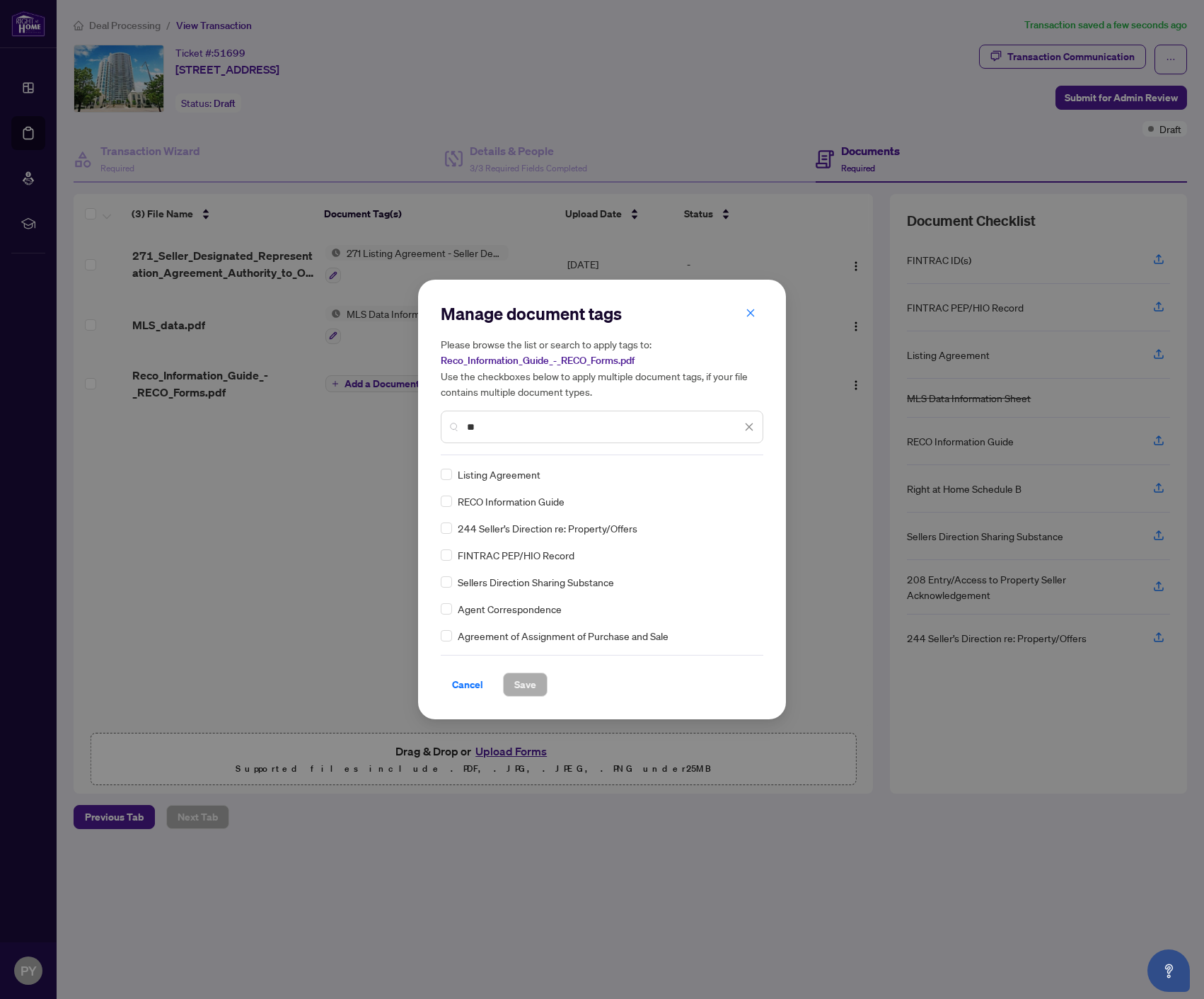
type input "**"
click at [520, 697] on div "Manage document tags Please browse the list or search to apply tags to: Reco_In…" at bounding box center [602, 500] width 368 height 440
click at [532, 683] on span "Save" at bounding box center [526, 684] width 22 height 22
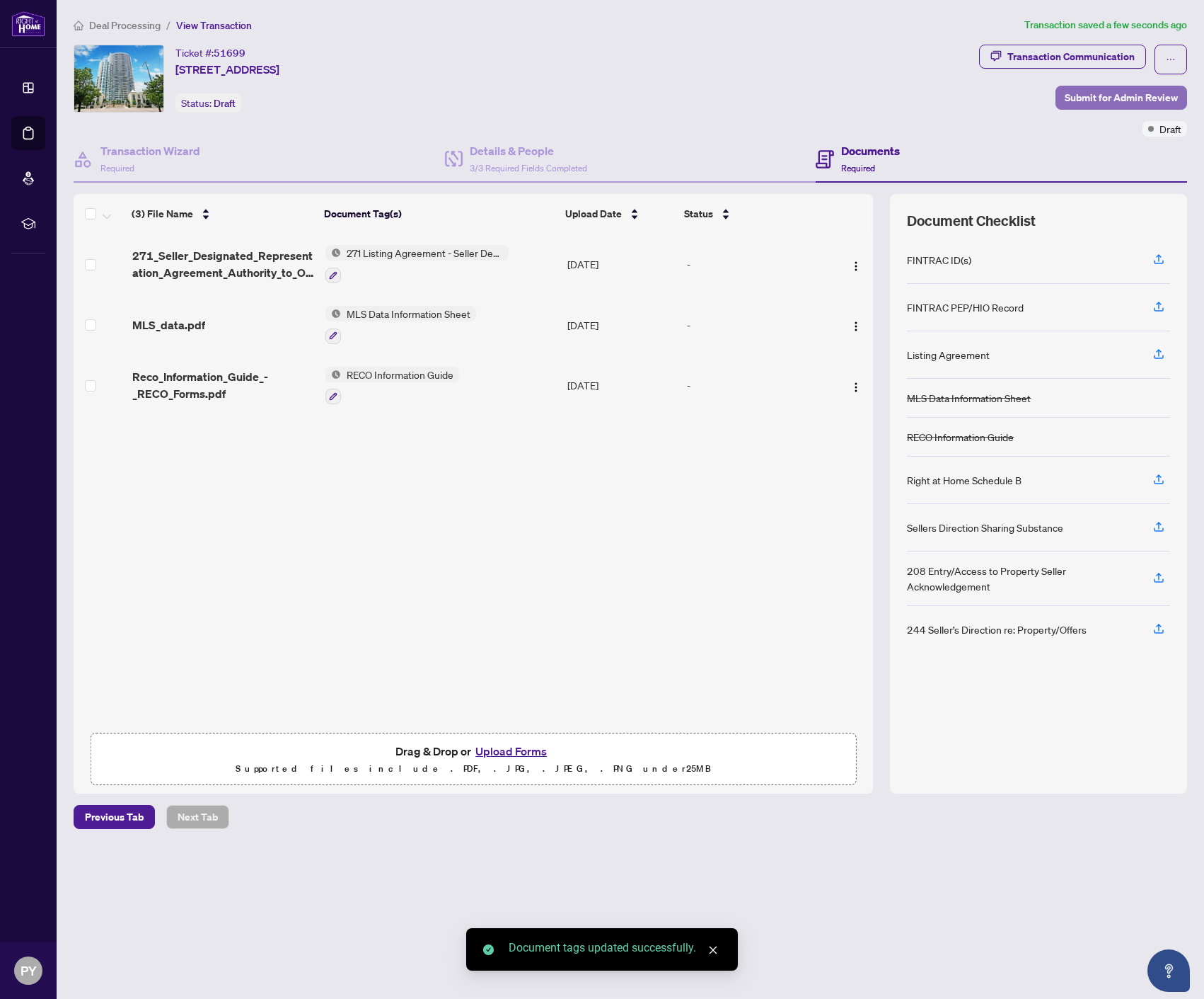
click at [1118, 95] on span "Submit for Admin Review" at bounding box center [1121, 97] width 113 height 22
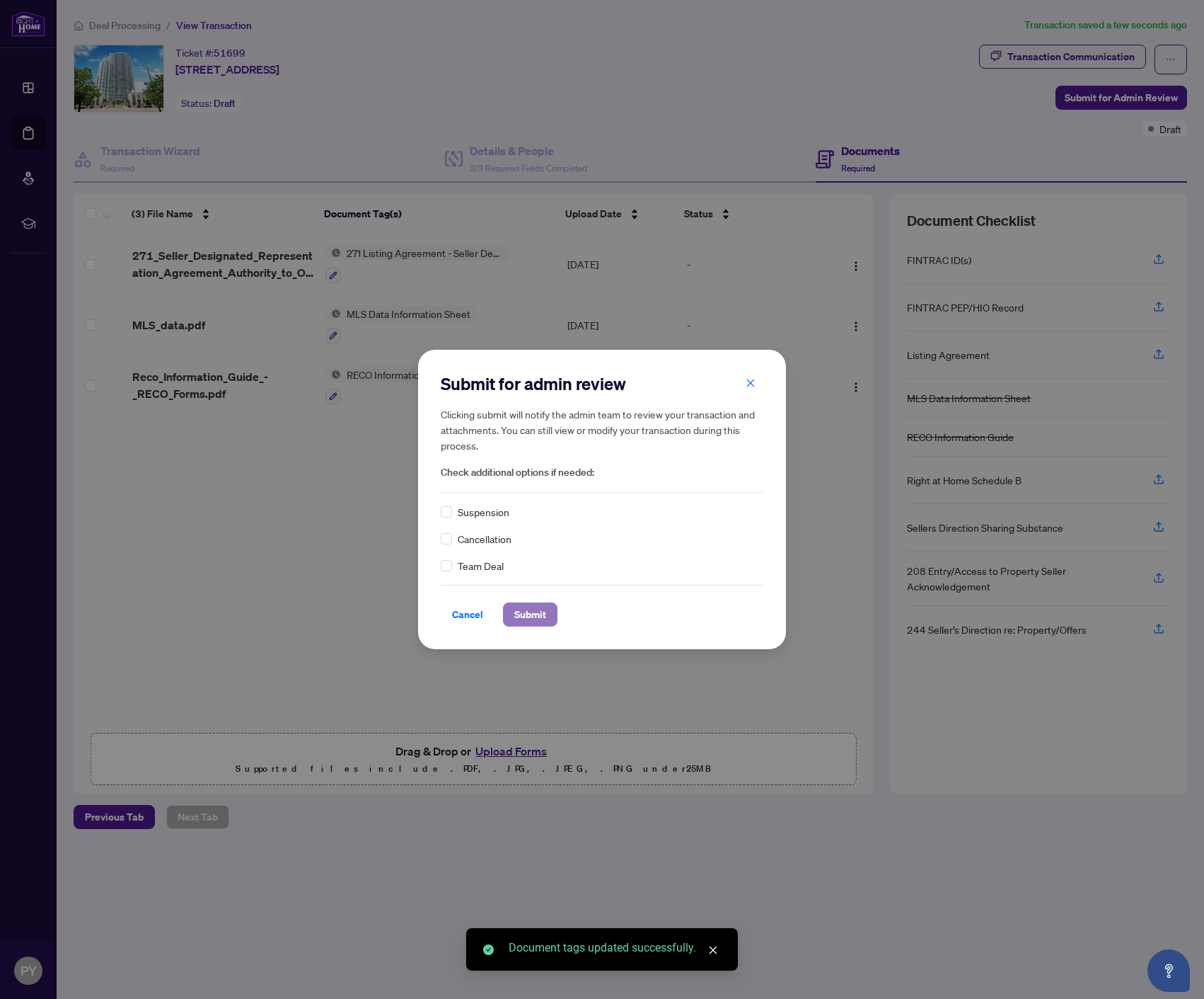
click at [523, 614] on span "Submit" at bounding box center [530, 614] width 32 height 22
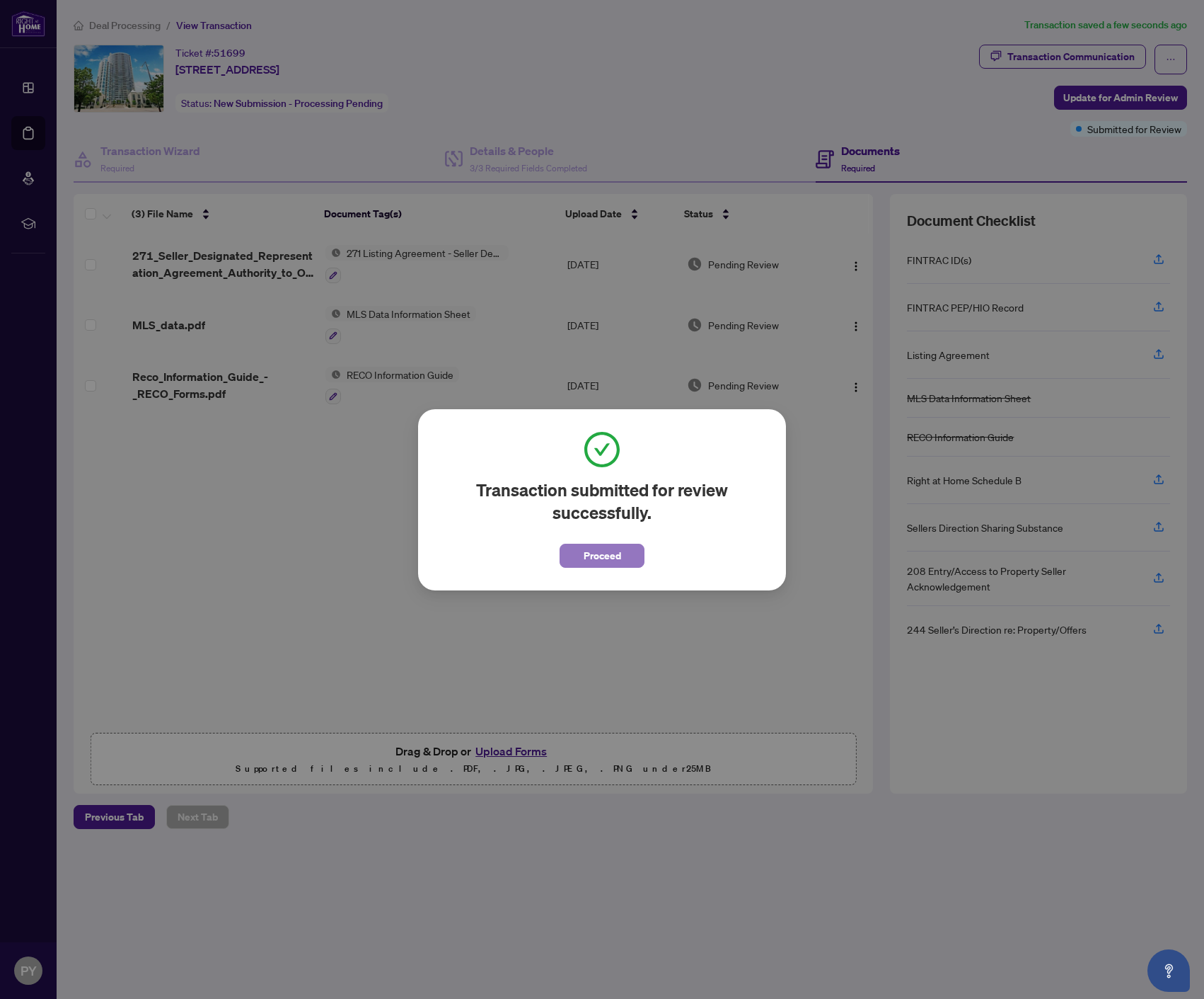
click at [596, 562] on span "Proceed" at bounding box center [602, 555] width 37 height 22
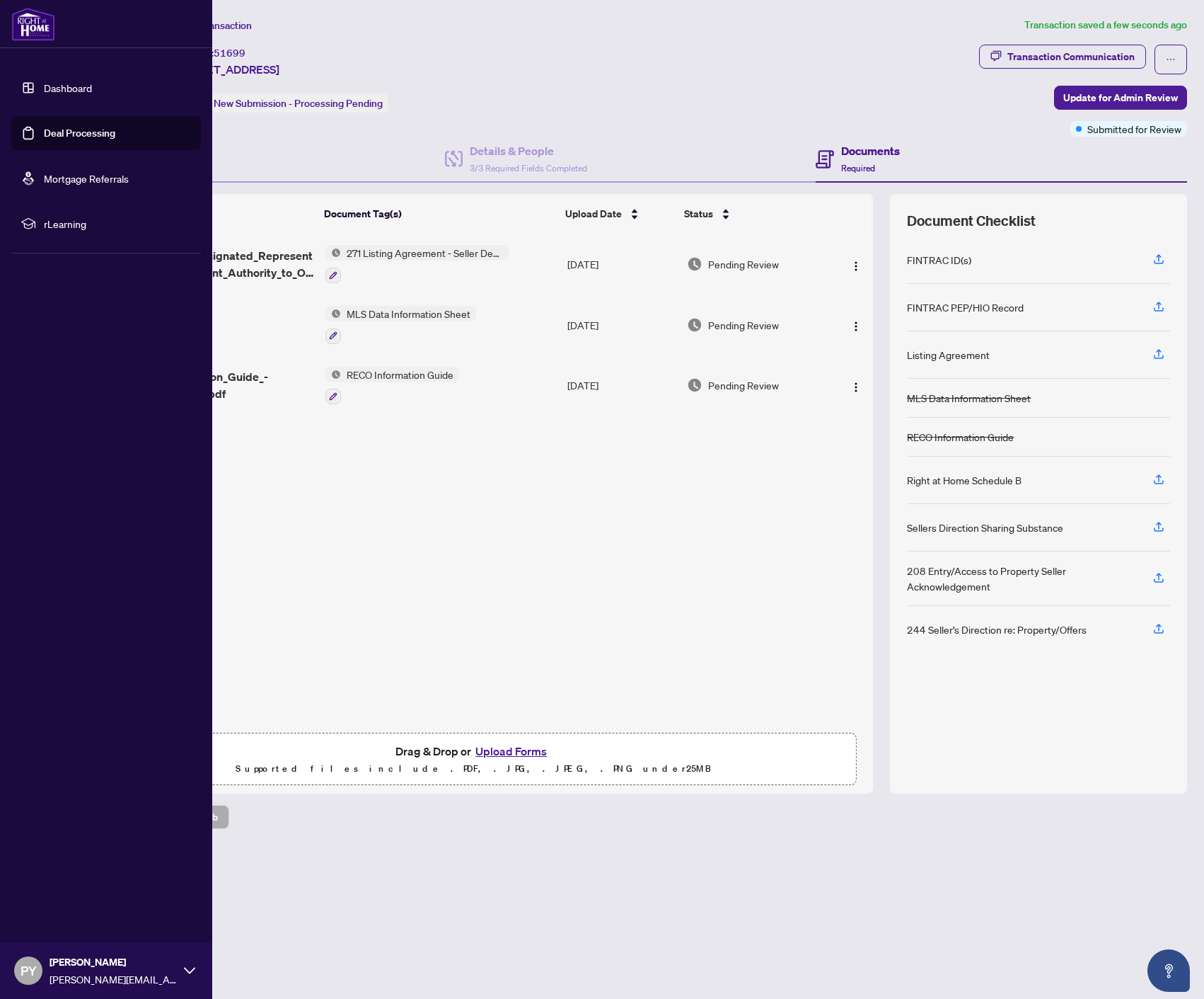
click at [41, 23] on img at bounding box center [33, 24] width 44 height 34
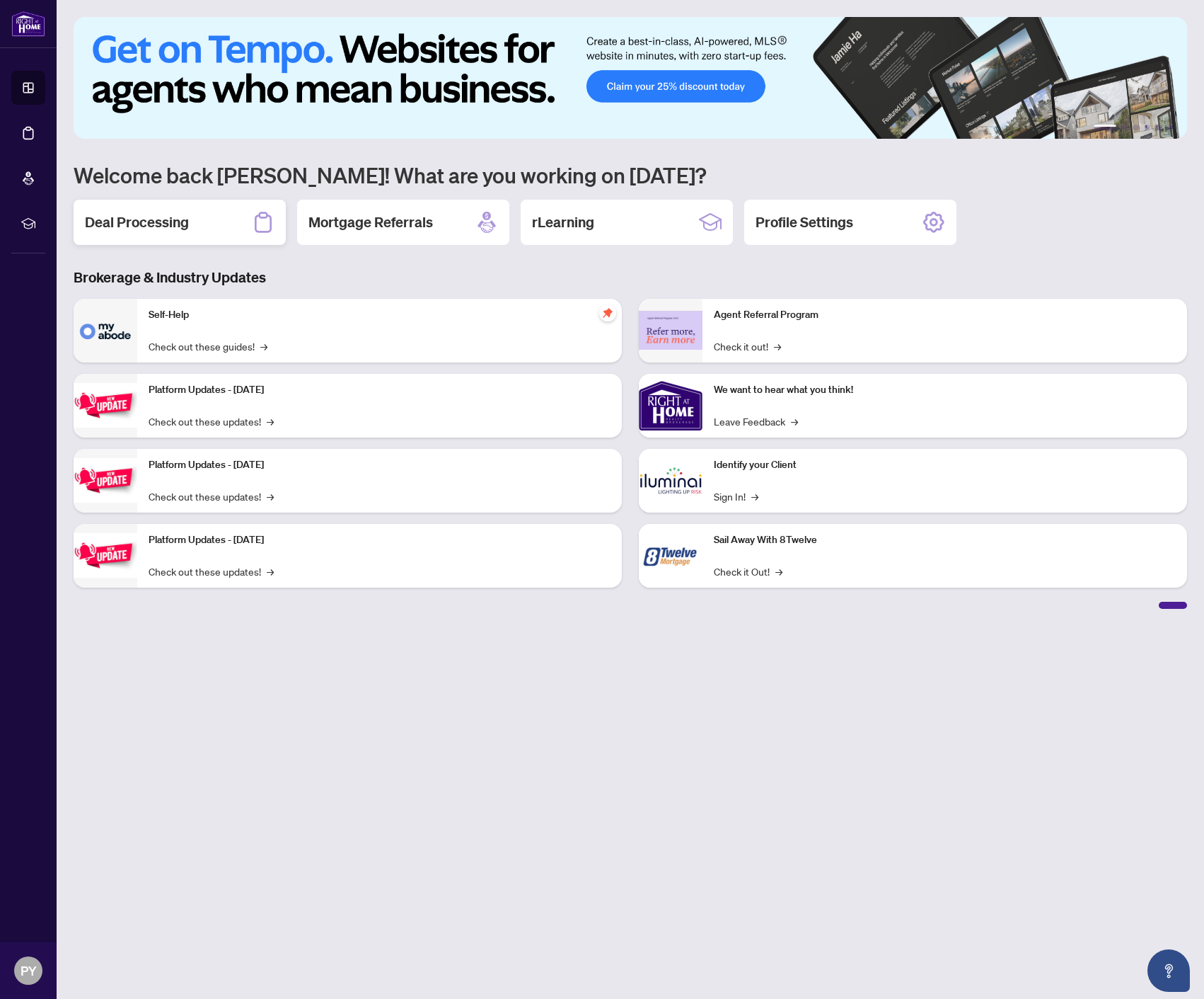
click at [137, 238] on div "Deal Processing" at bounding box center [179, 222] width 213 height 45
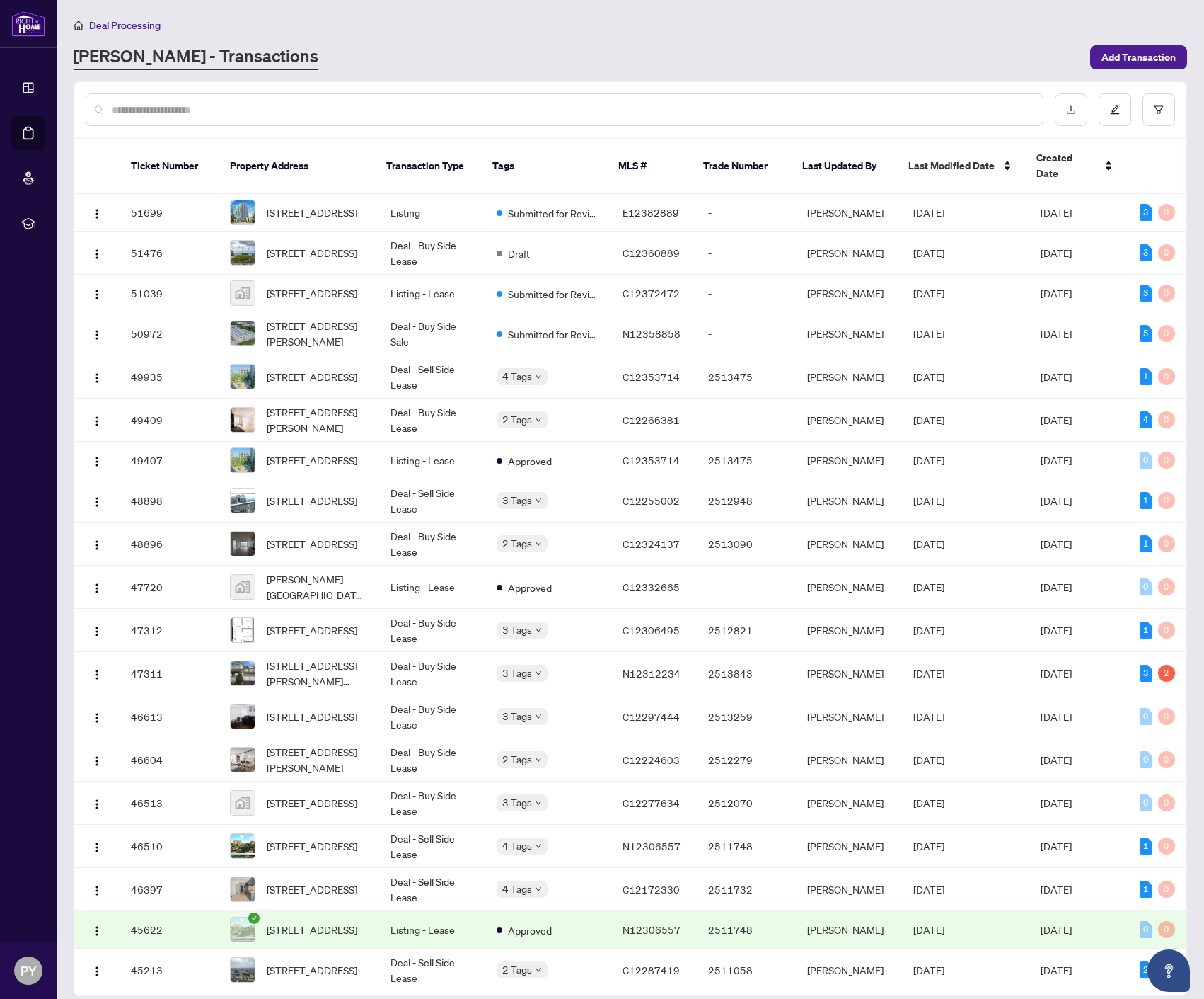
click at [257, 104] on input "text" at bounding box center [571, 110] width 920 height 16
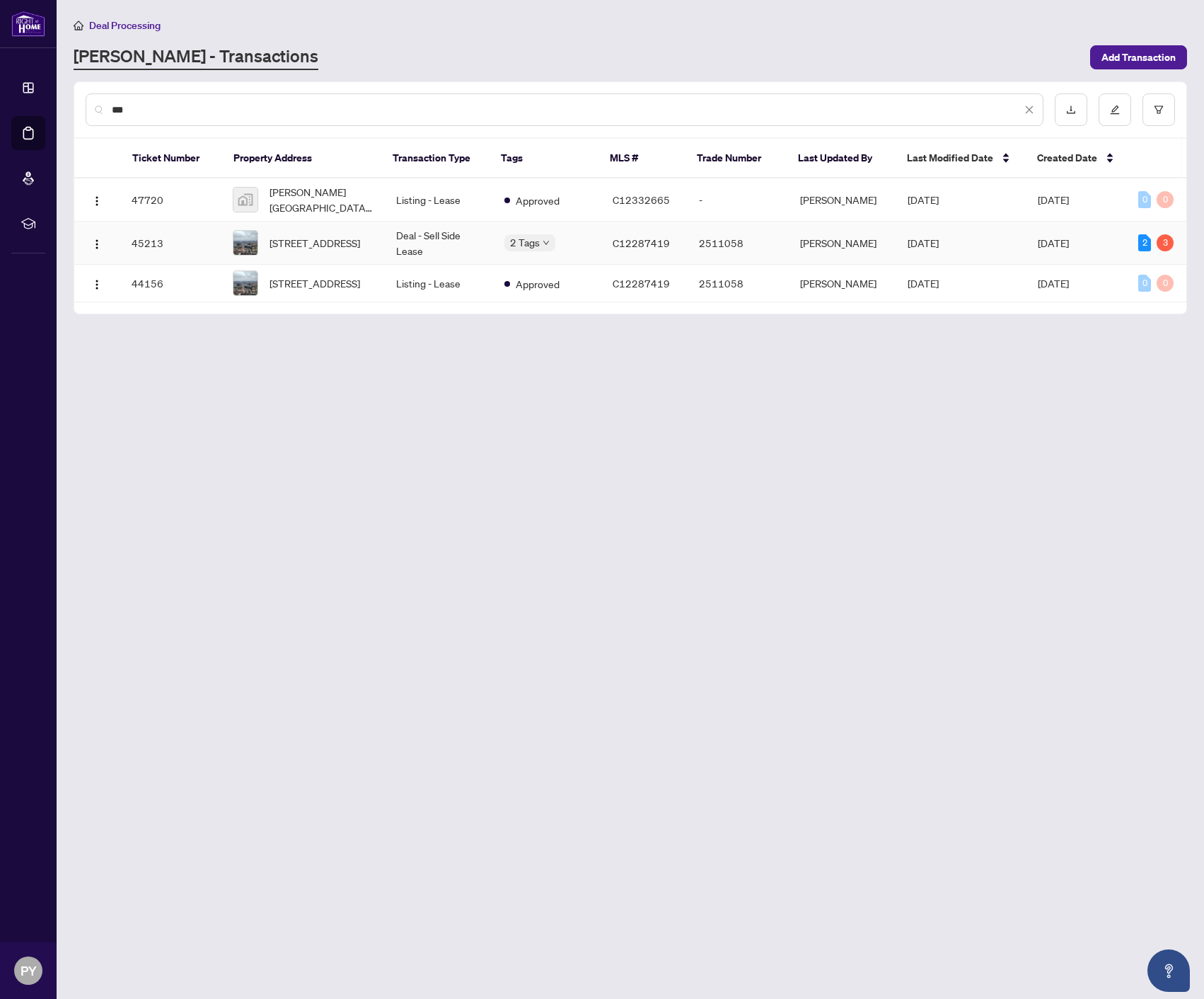
type input "***"
click at [270, 245] on span "[STREET_ADDRESS]" at bounding box center [315, 243] width 91 height 16
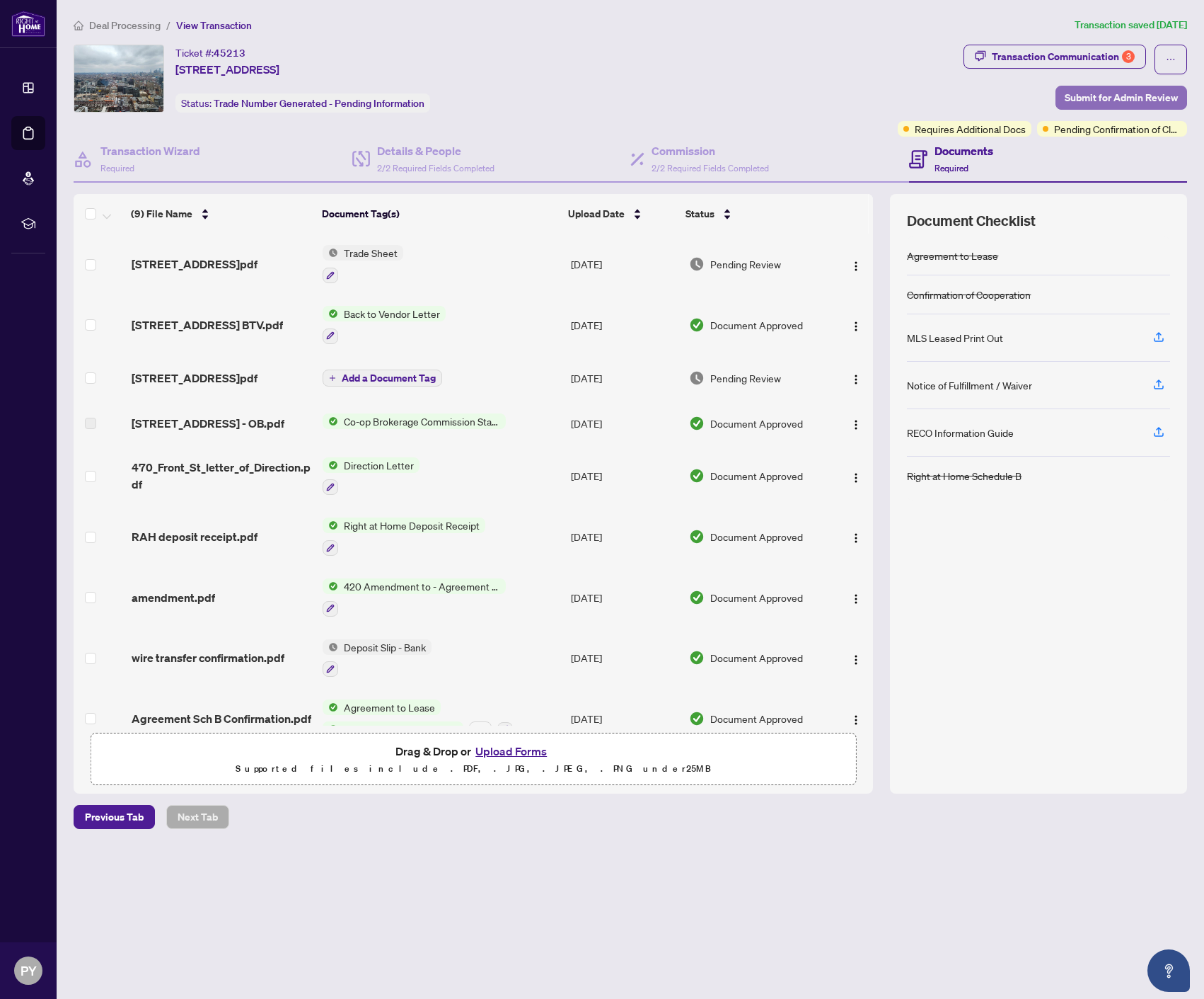
click at [1076, 93] on span "Submit for Admin Review" at bounding box center [1121, 97] width 113 height 22
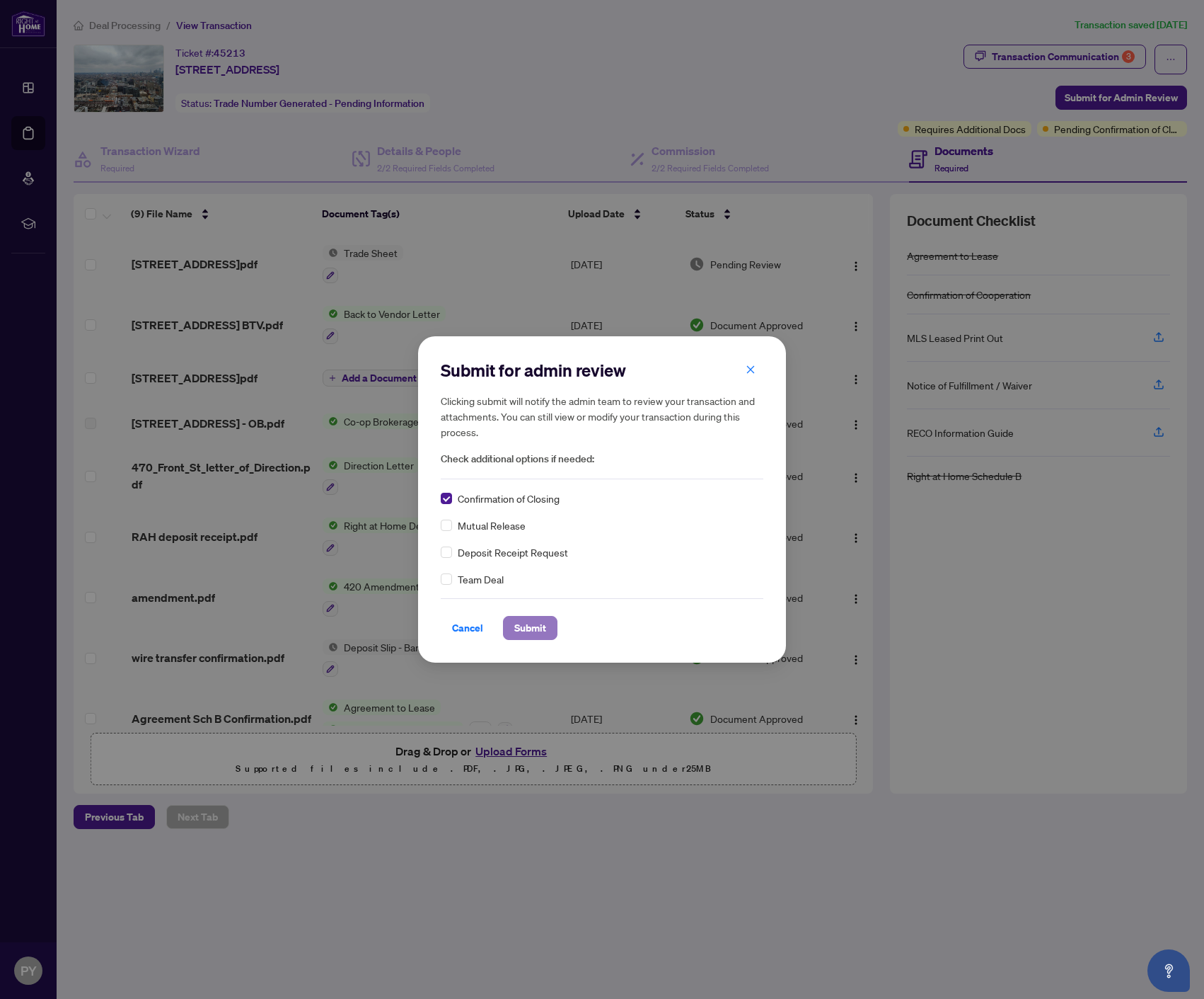
click at [530, 625] on span "Submit" at bounding box center [530, 628] width 32 height 22
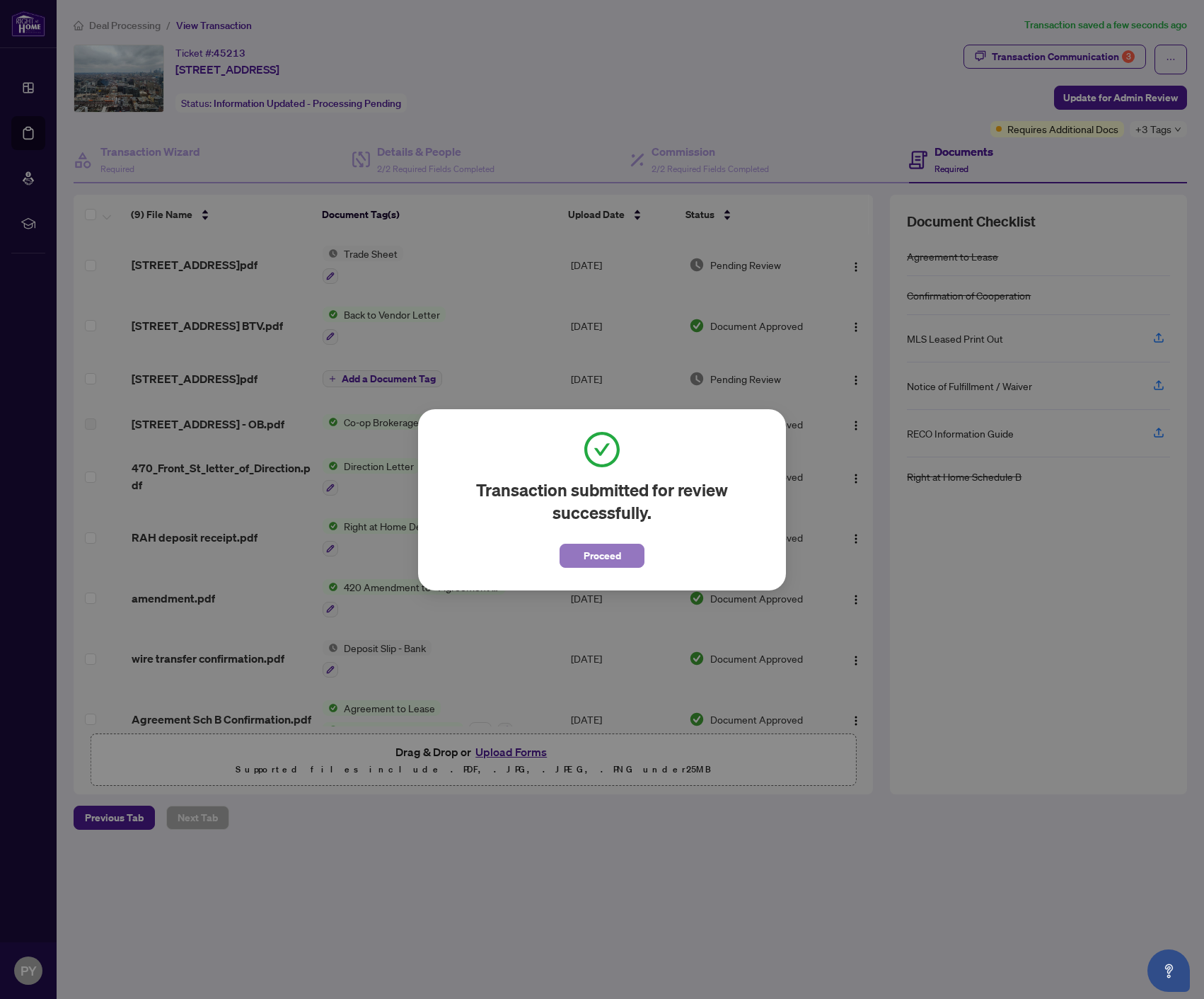
click at [627, 547] on button "Proceed" at bounding box center [602, 555] width 85 height 24
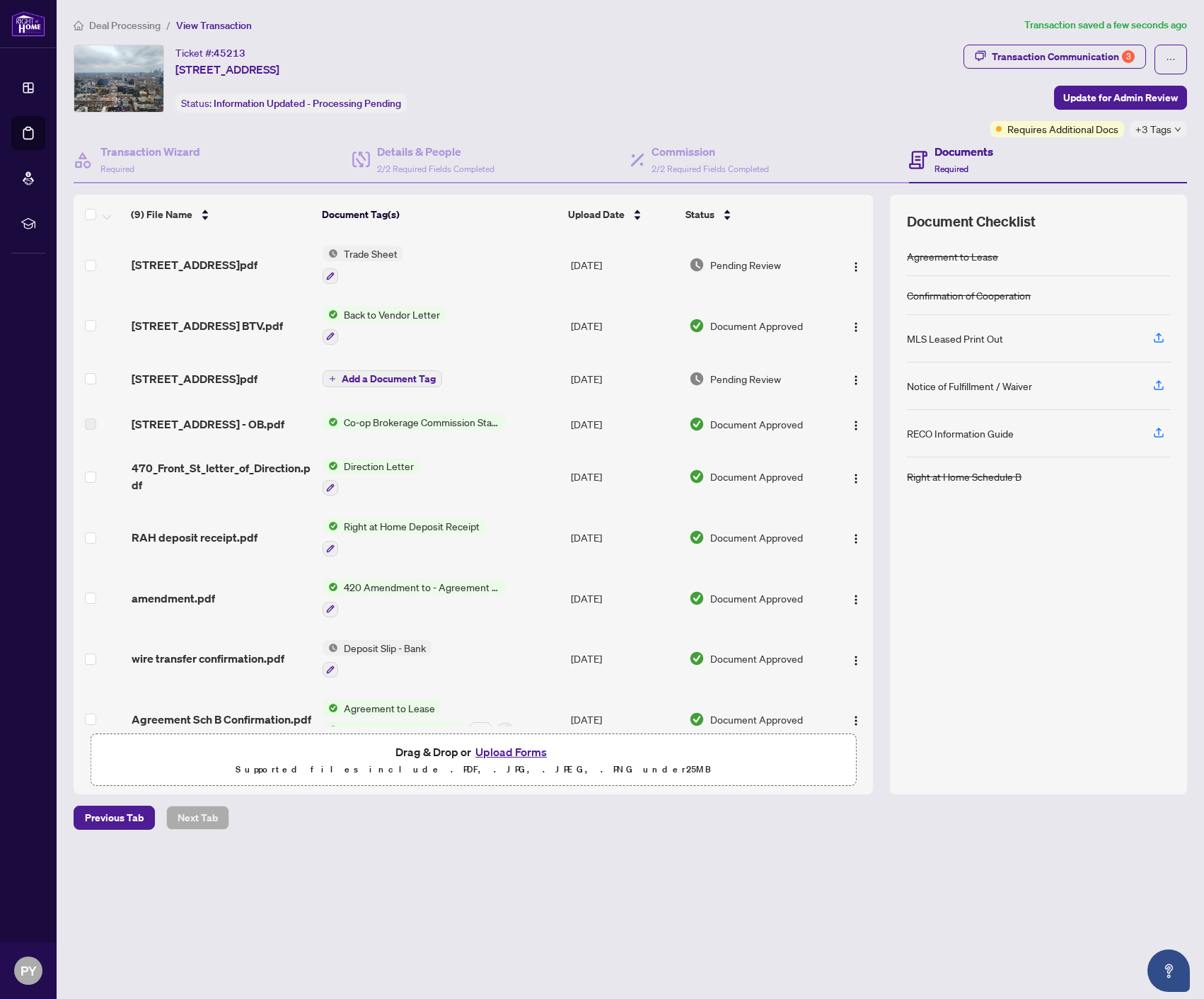
click at [1171, 127] on div "+3 Tags" at bounding box center [1159, 129] width 57 height 16
click at [802, 80] on div "Ticket #: 45213 [STREET_ADDRESS] Status: Information Updated - Processing Pendi…" at bounding box center [515, 78] width 885 height 68
click at [1003, 53] on div "Transaction Communication 3" at bounding box center [1063, 57] width 143 height 22
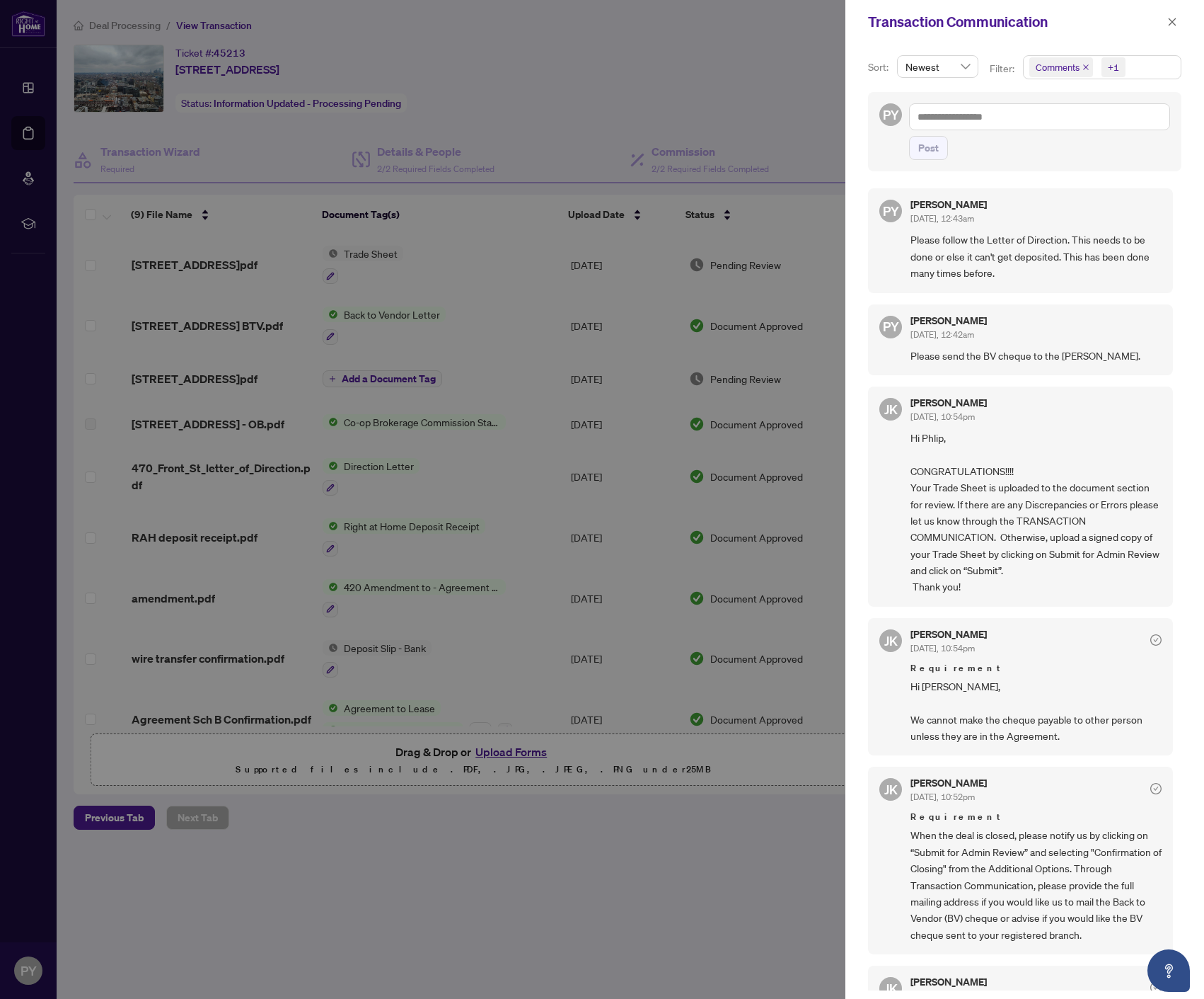
click at [682, 108] on div at bounding box center [602, 500] width 1204 height 999
click at [175, 332] on div at bounding box center [602, 500] width 1204 height 999
click at [181, 320] on div at bounding box center [602, 500] width 1204 height 999
click at [1180, 21] on button "button" at bounding box center [1172, 22] width 18 height 17
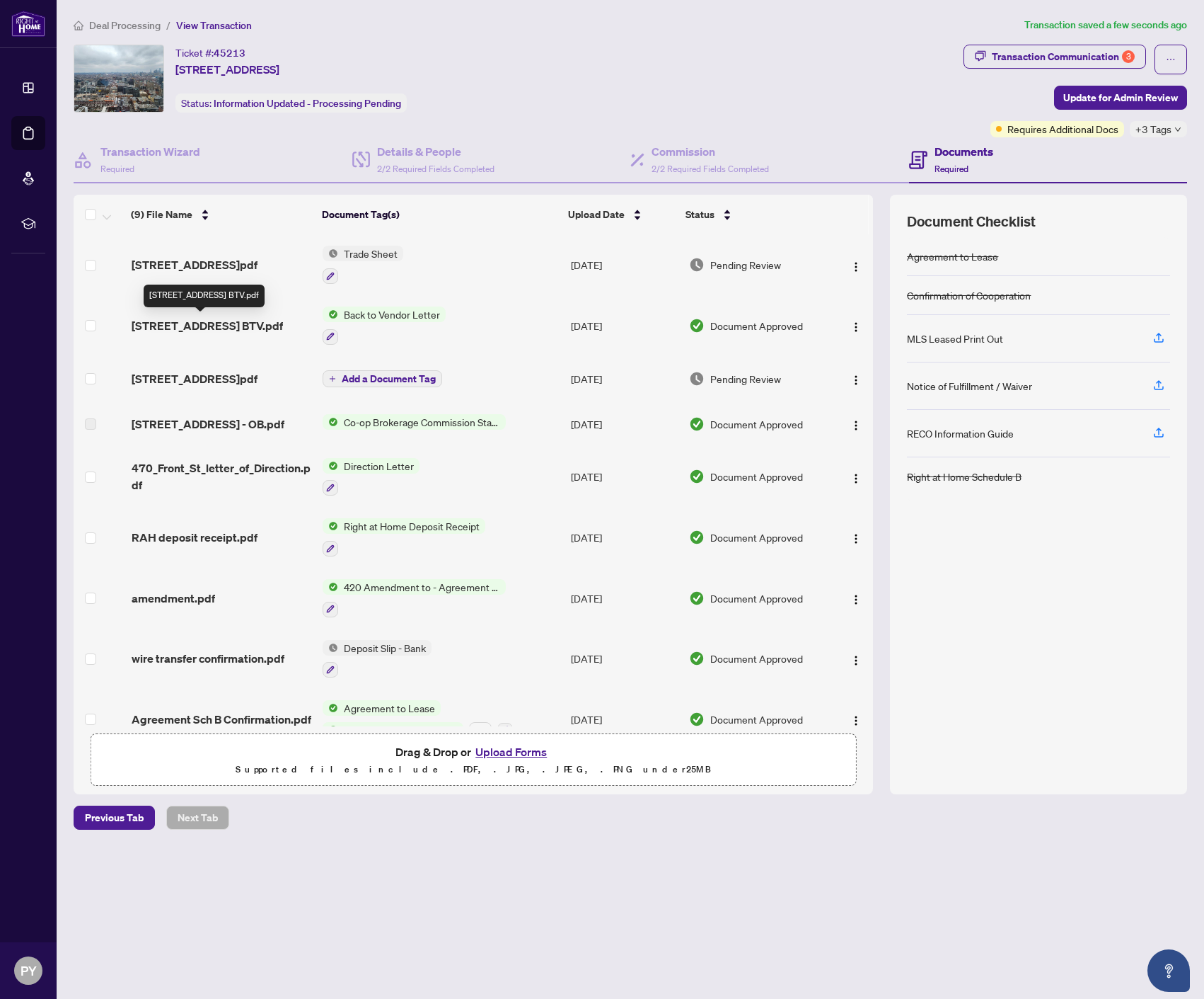
click at [192, 330] on span "[STREET_ADDRESS] BTV.pdf" at bounding box center [207, 325] width 151 height 17
